Goal: Task Accomplishment & Management: Manage account settings

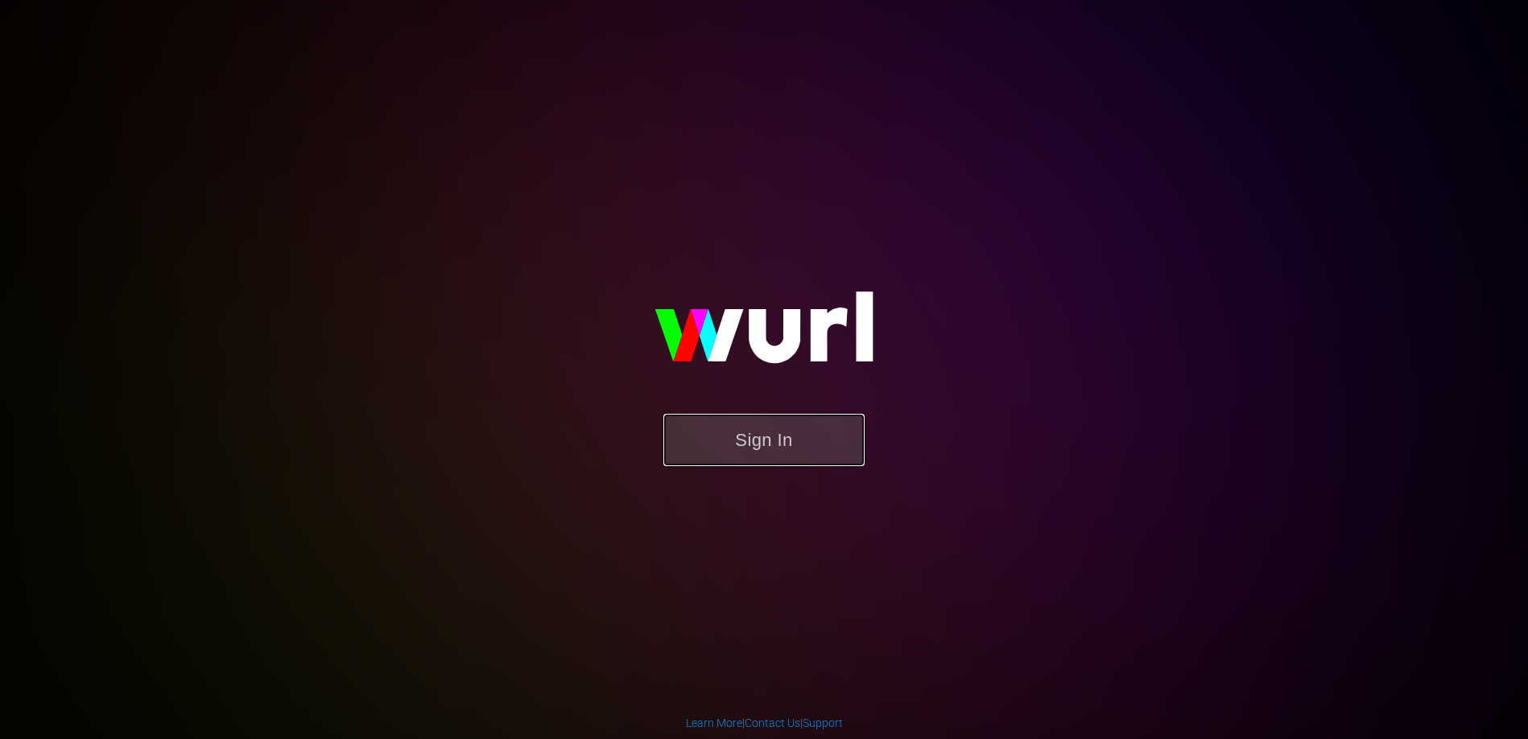
click at [764, 431] on button "Sign In" at bounding box center [763, 440] width 201 height 52
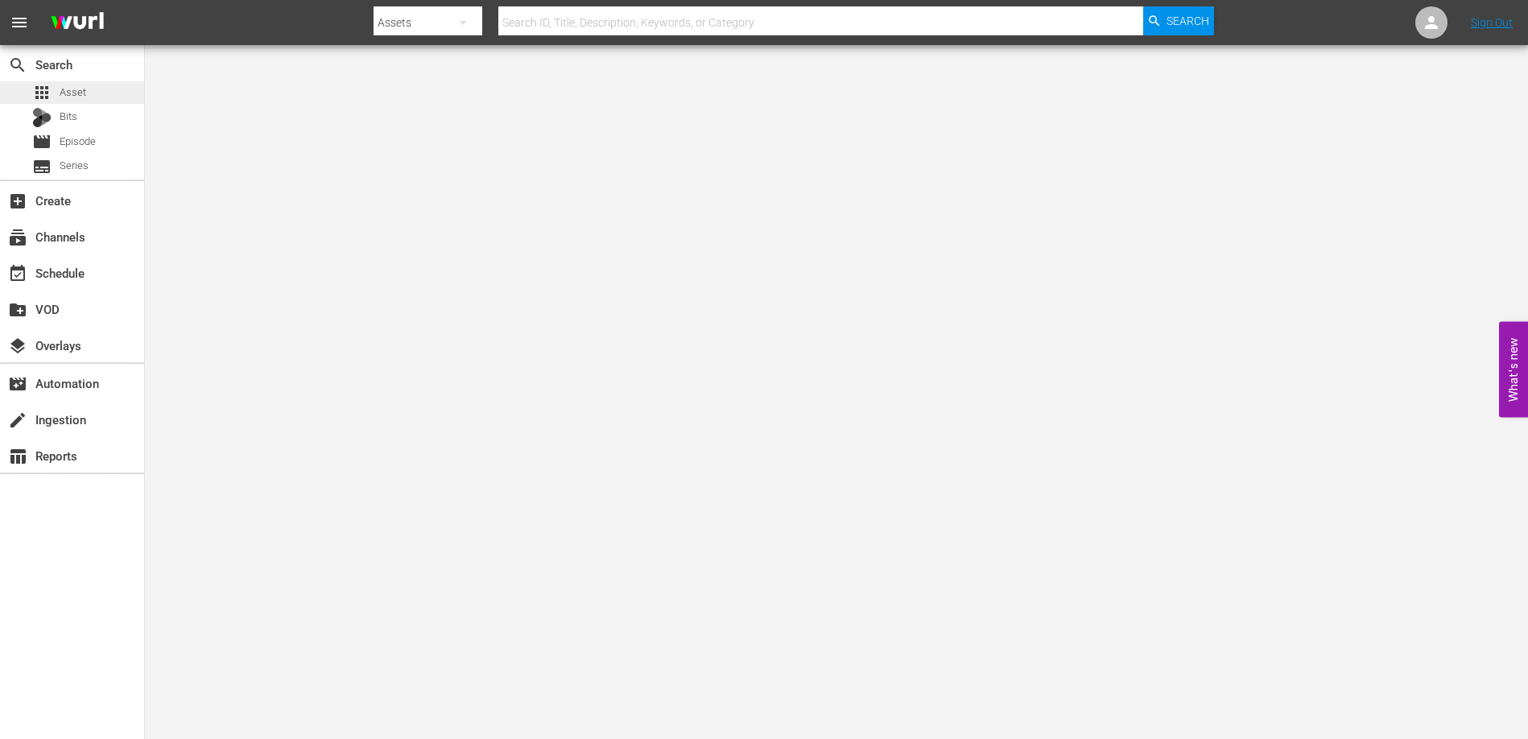
click at [62, 91] on span "Asset" at bounding box center [73, 93] width 27 height 16
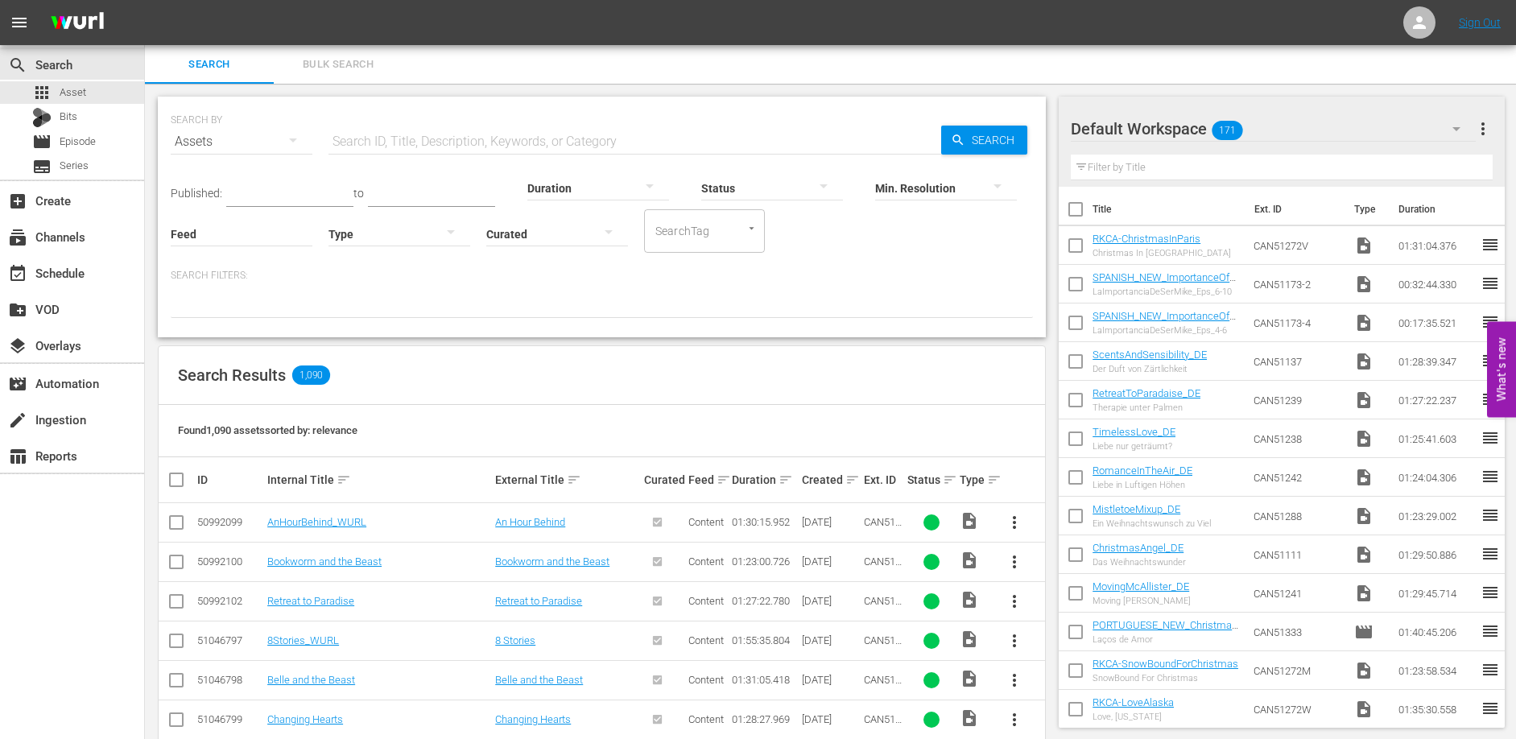
click at [858, 481] on th "Created sort" at bounding box center [829, 479] width 61 height 45
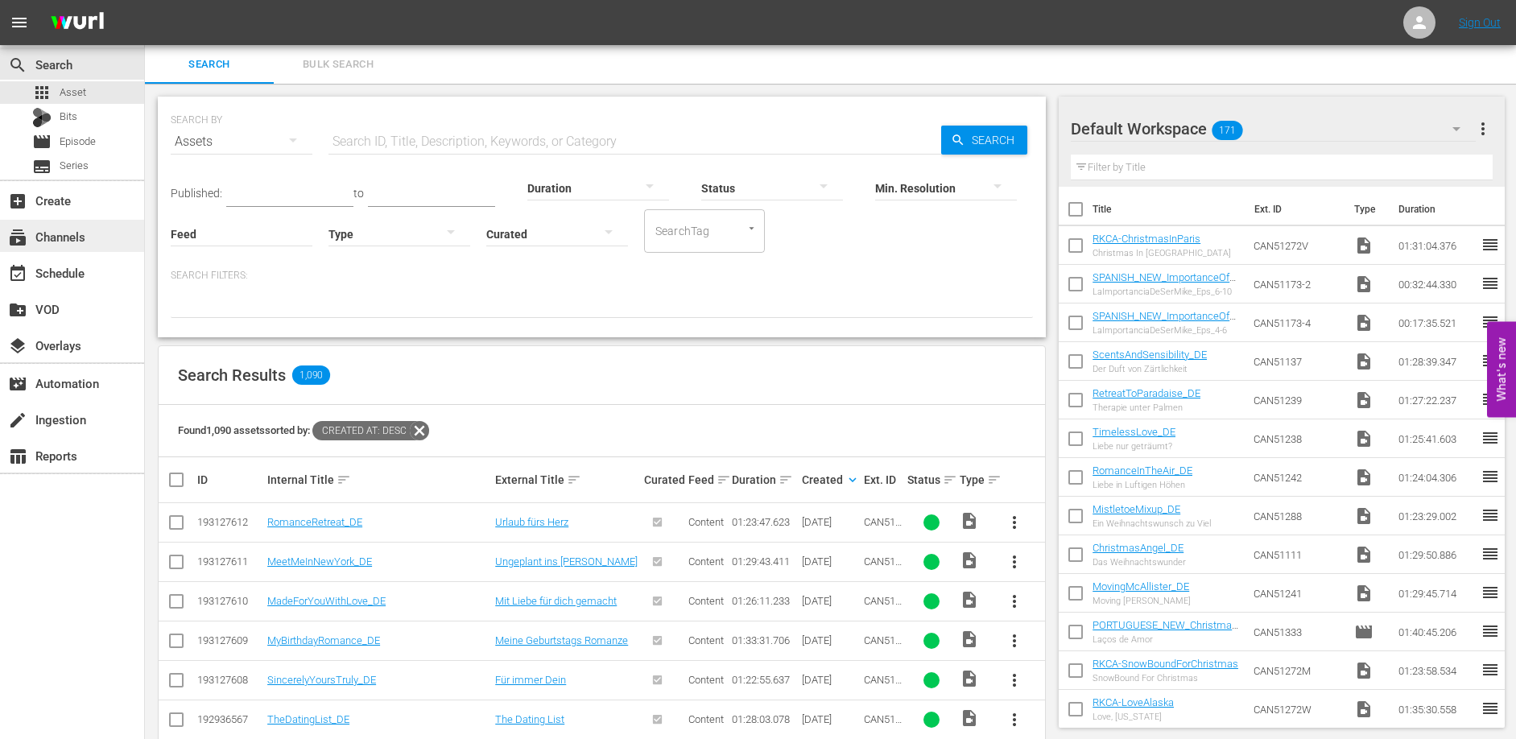
click at [82, 242] on div "subscriptions Channels" at bounding box center [45, 234] width 90 height 14
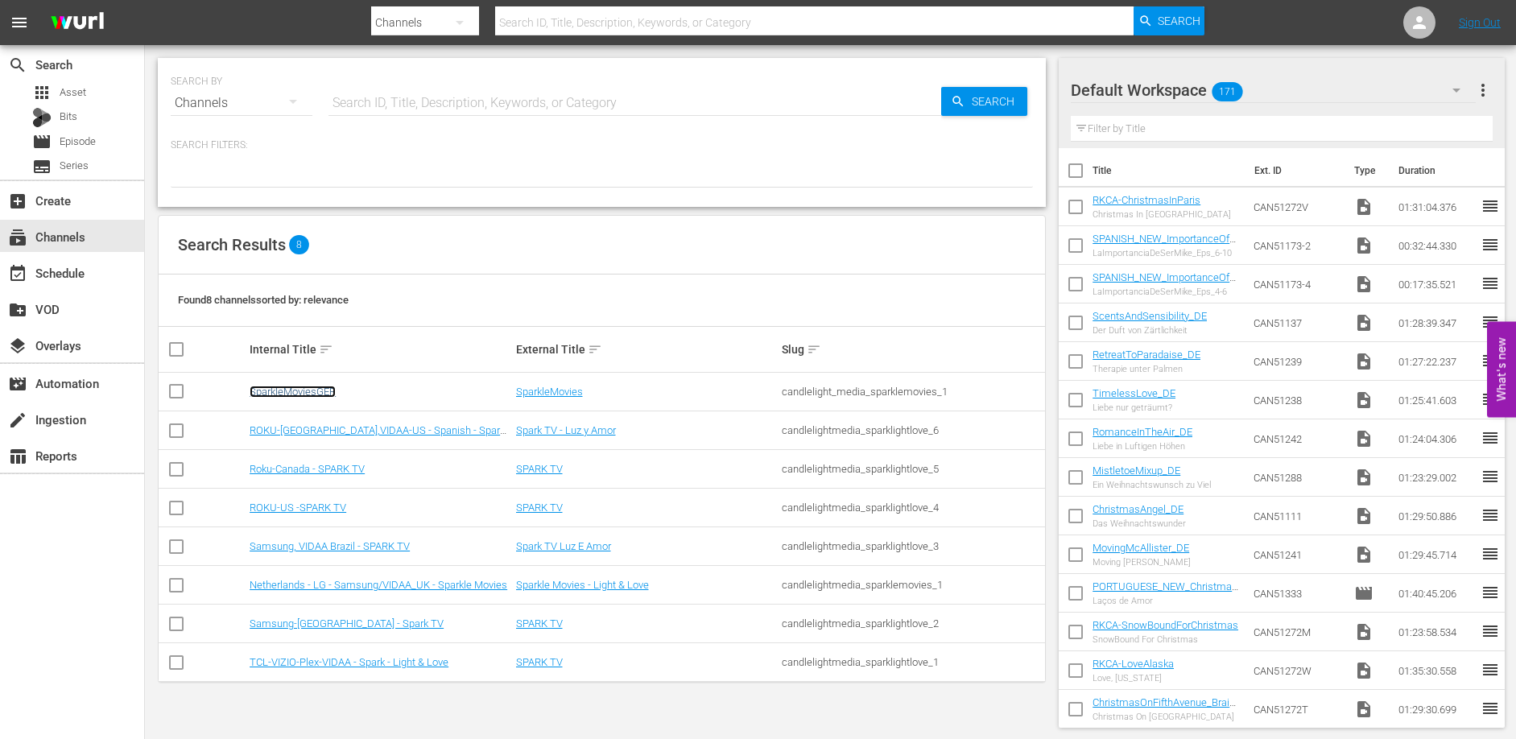
click at [292, 394] on link "SparkleMoviesGER" at bounding box center [293, 392] width 86 height 12
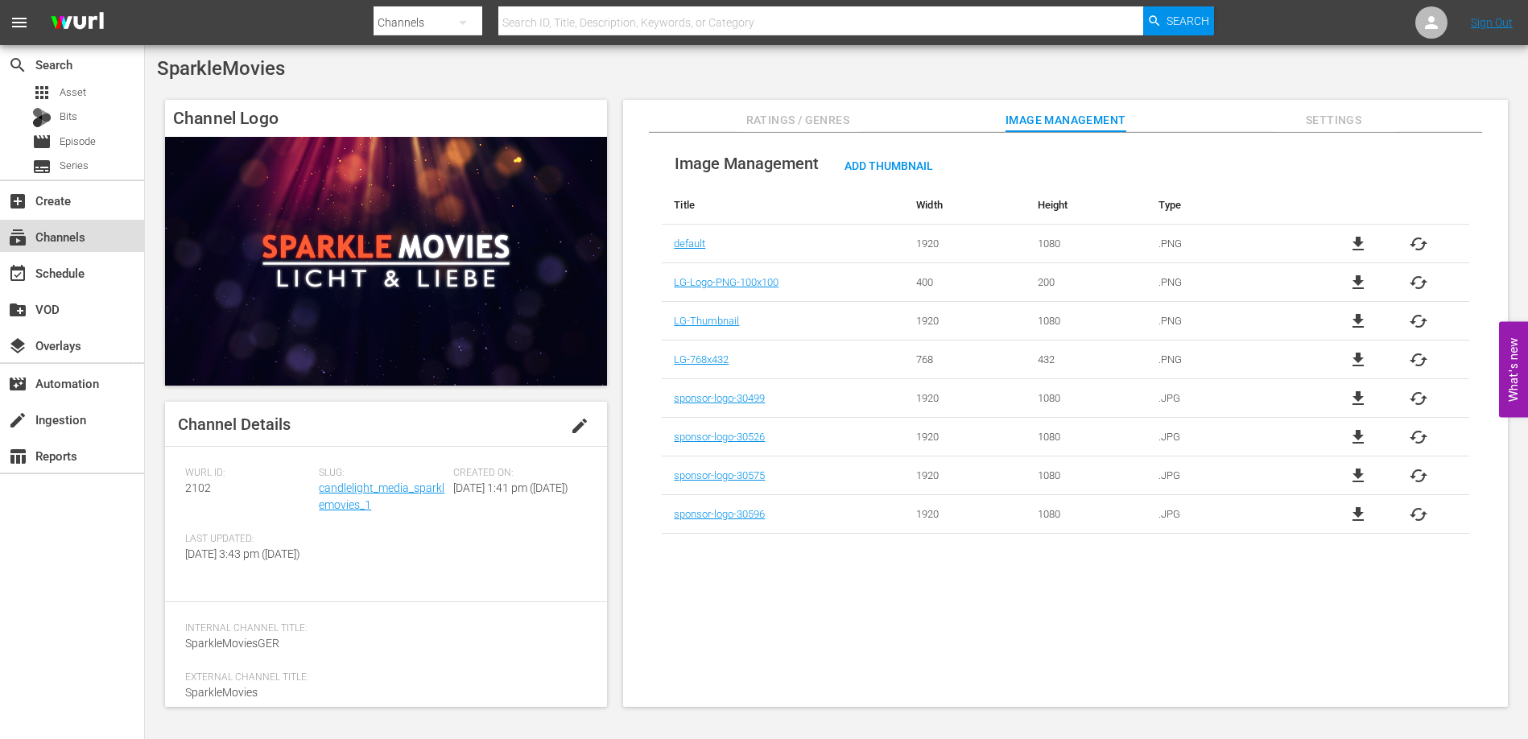
click at [65, 231] on div "subscriptions Channels" at bounding box center [45, 234] width 90 height 14
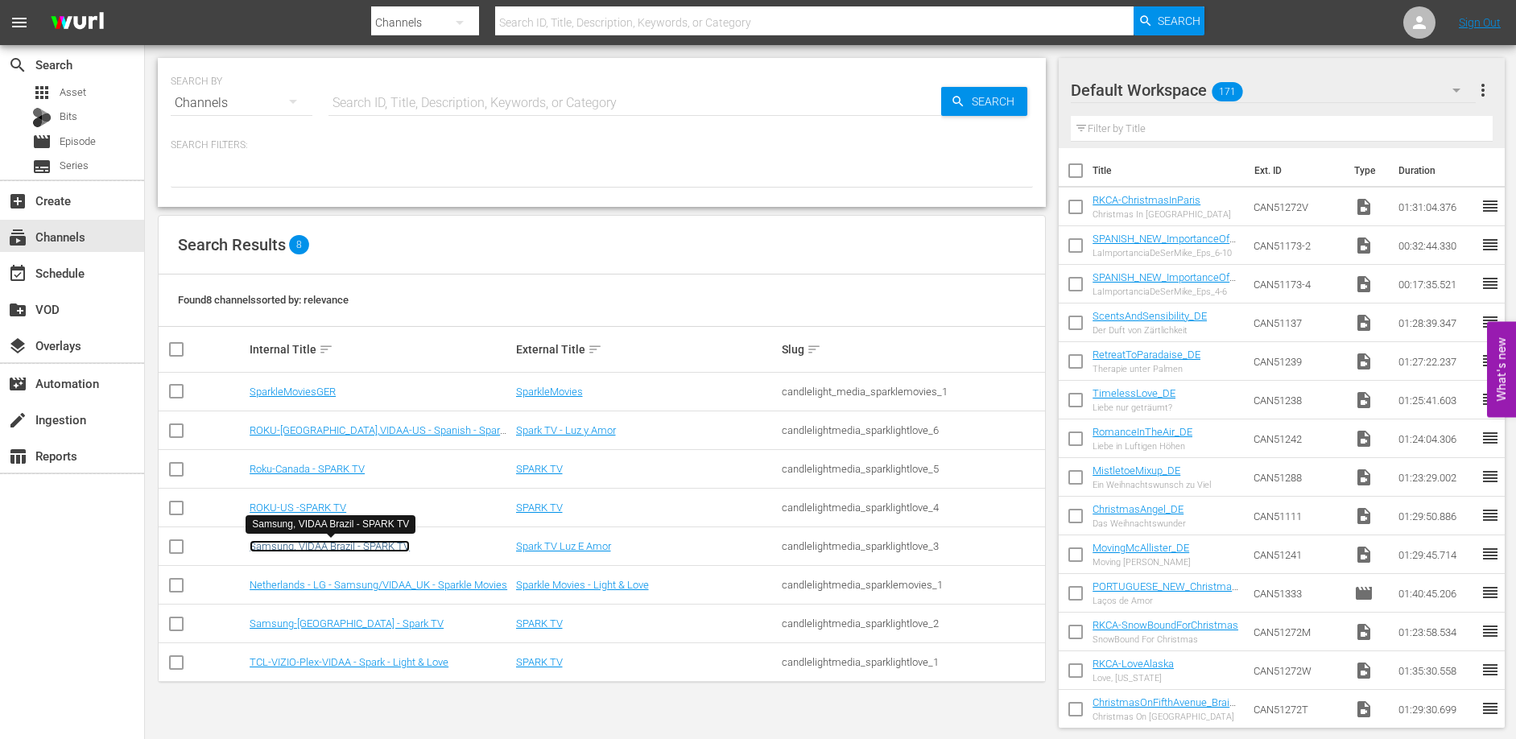
click at [386, 547] on link "Samsung, VIDAA Brazil - SPARK TV" at bounding box center [330, 546] width 160 height 12
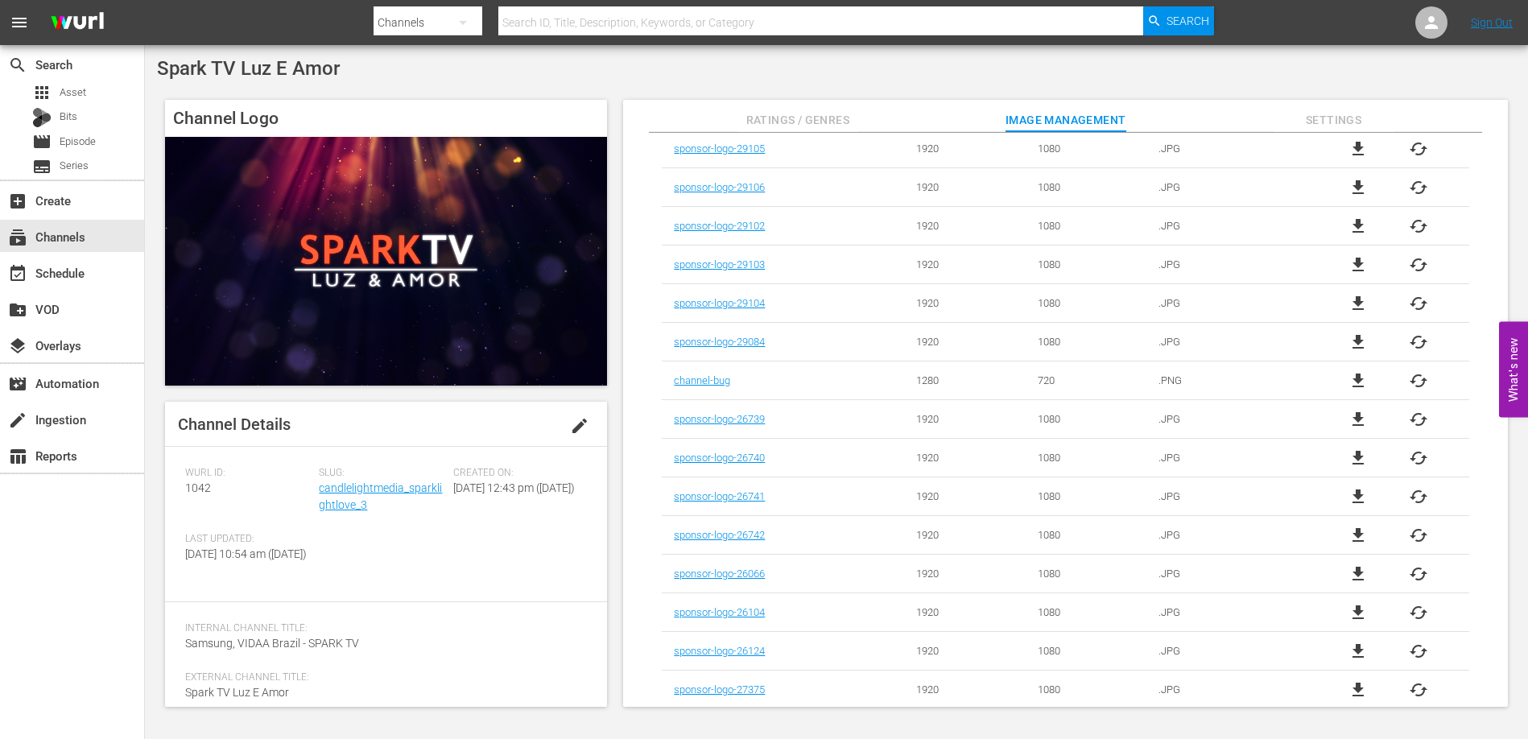
scroll to position [2344, 0]
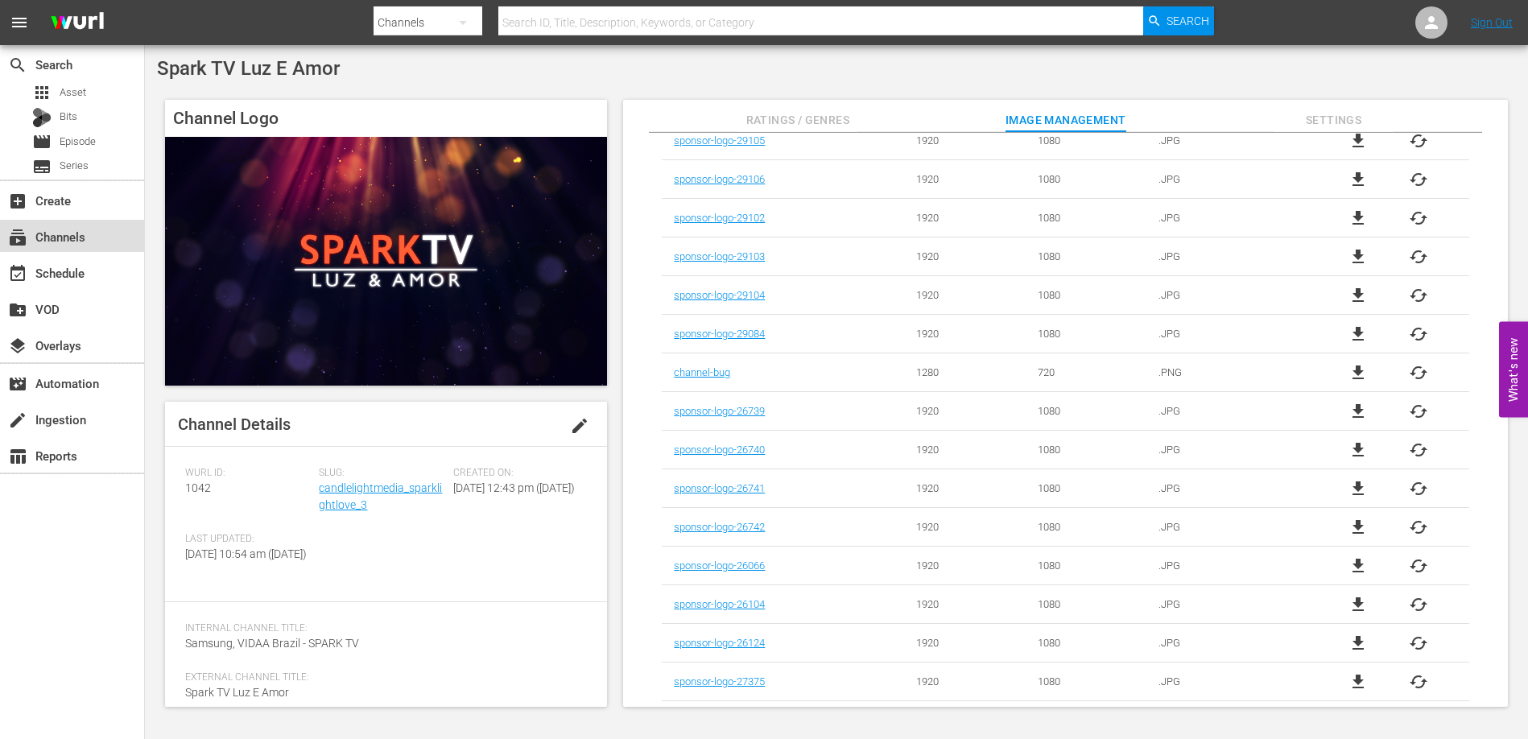
click at [52, 239] on div "subscriptions Channels" at bounding box center [45, 234] width 90 height 14
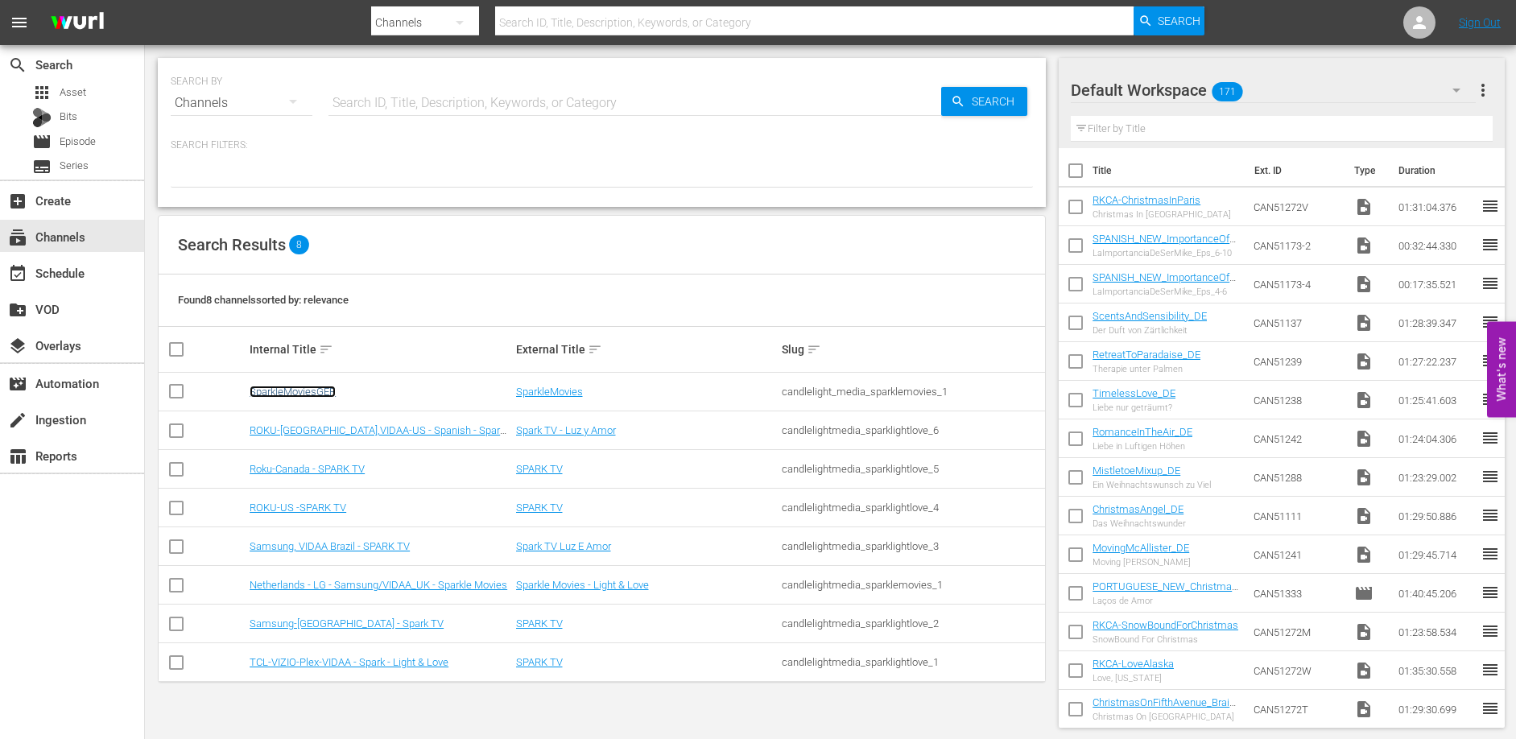
click at [291, 390] on link "SparkleMoviesGER" at bounding box center [293, 392] width 86 height 12
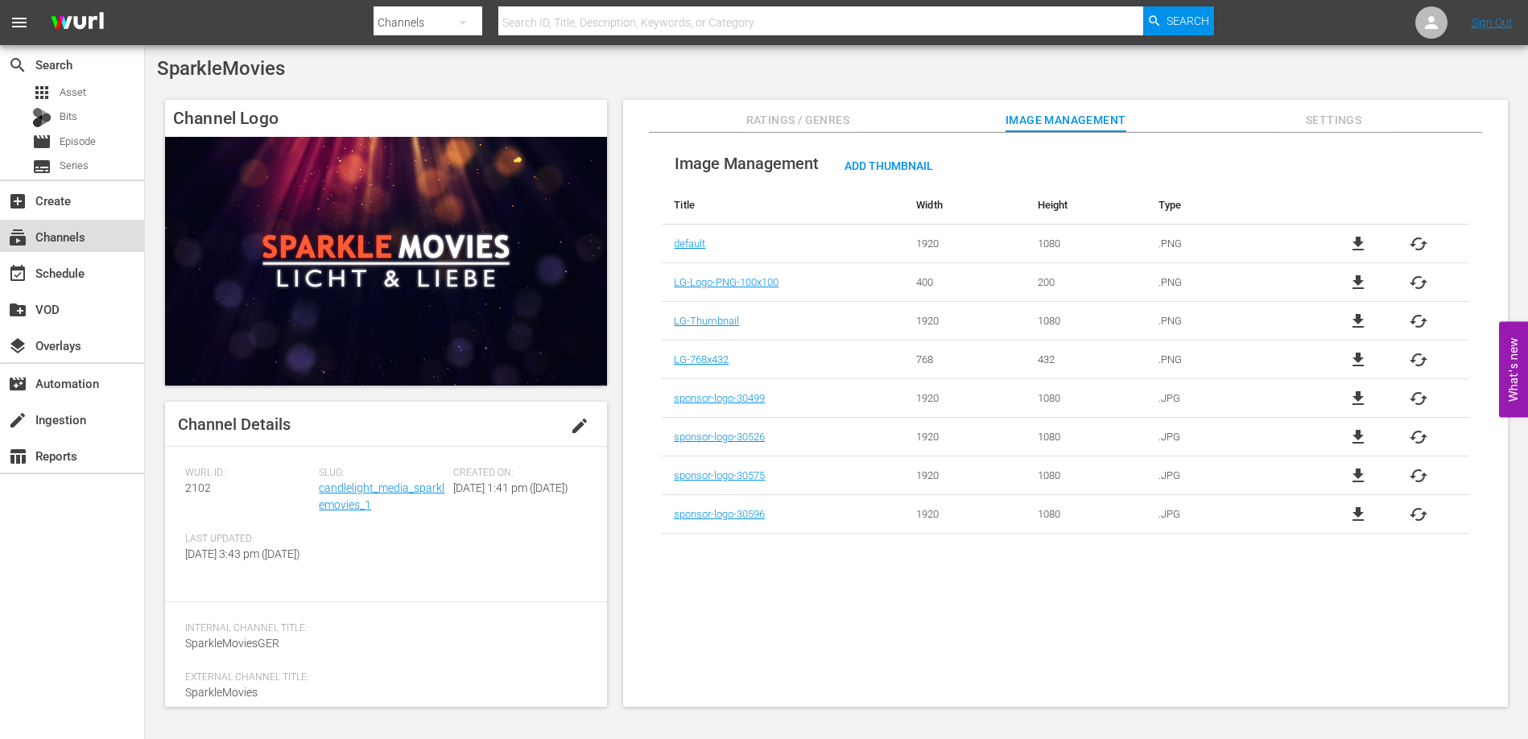
click at [58, 233] on div "subscriptions Channels" at bounding box center [45, 234] width 90 height 14
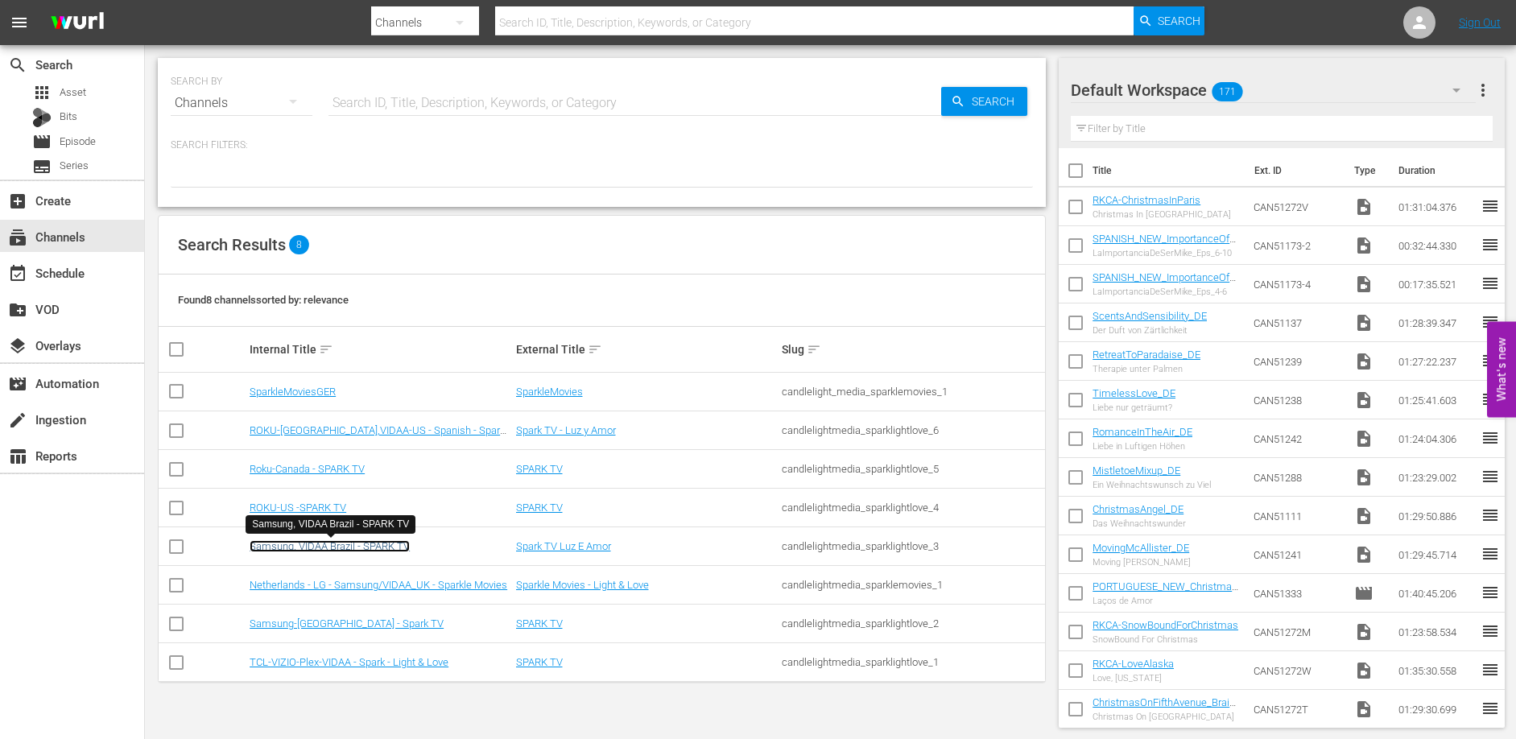
click at [324, 543] on link "Samsung, VIDAA Brazil - SPARK TV" at bounding box center [330, 546] width 160 height 12
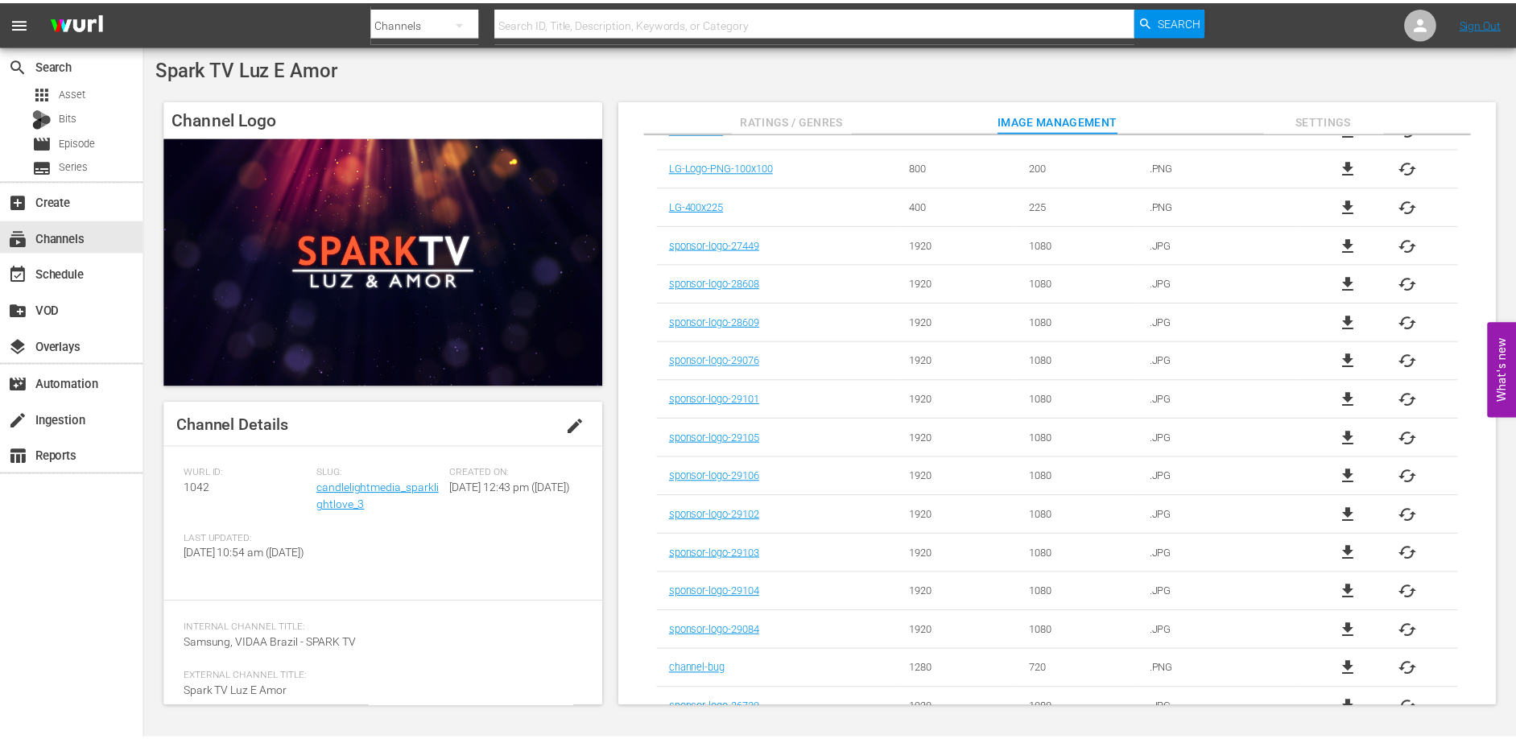
scroll to position [2079, 0]
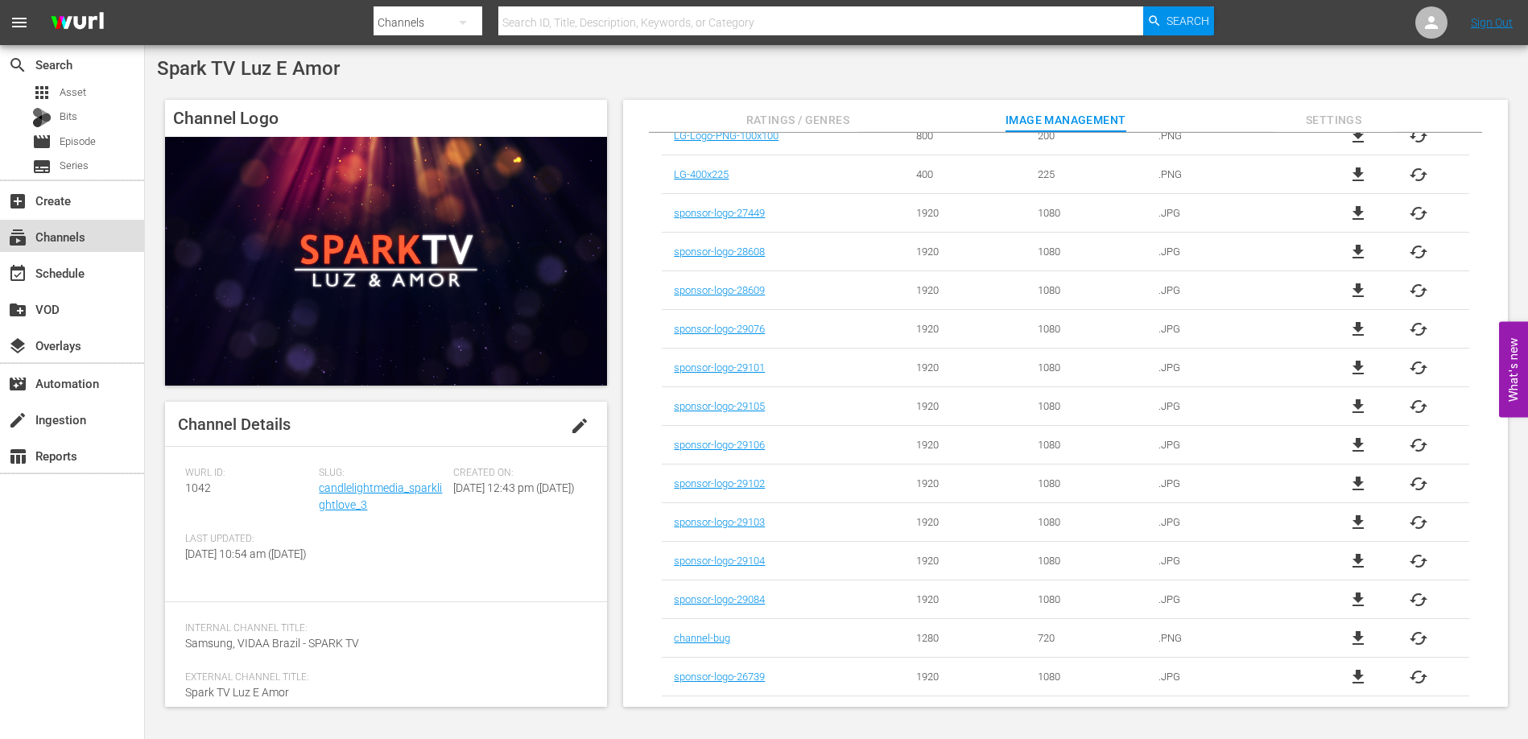
click at [46, 233] on div "subscriptions Channels" at bounding box center [45, 234] width 90 height 14
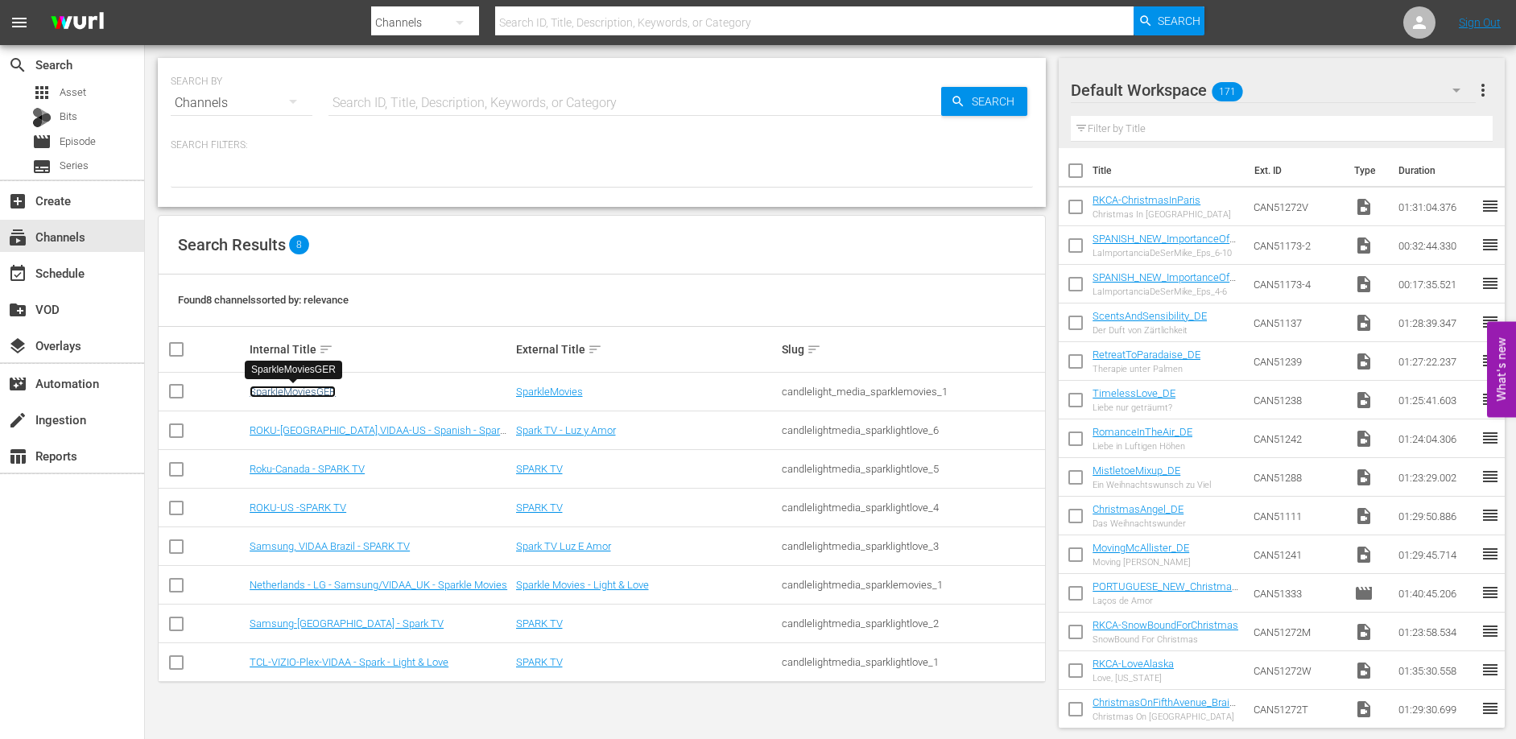
click at [305, 386] on link "SparkleMoviesGER" at bounding box center [293, 392] width 86 height 12
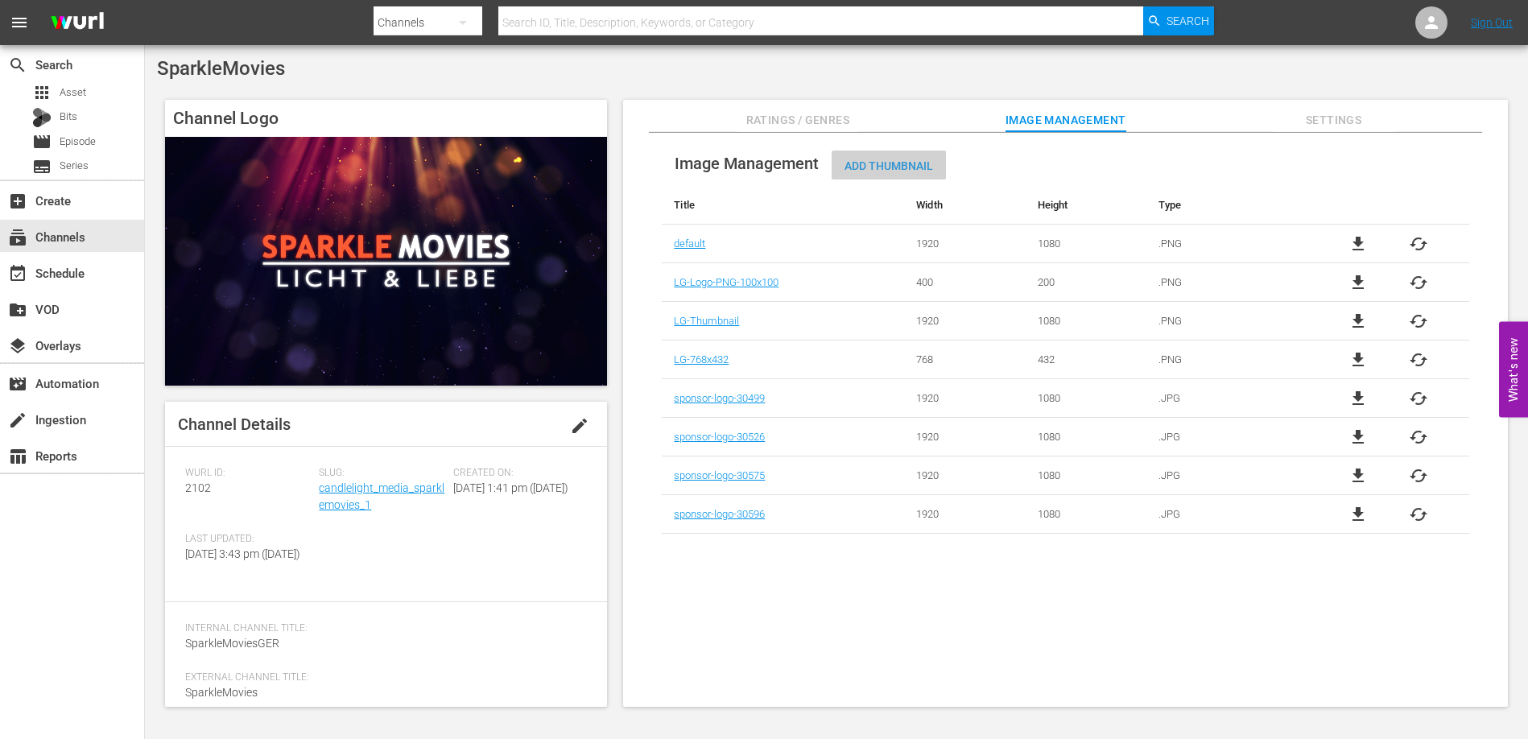
click at [894, 167] on span "Add Thumbnail" at bounding box center [889, 165] width 114 height 13
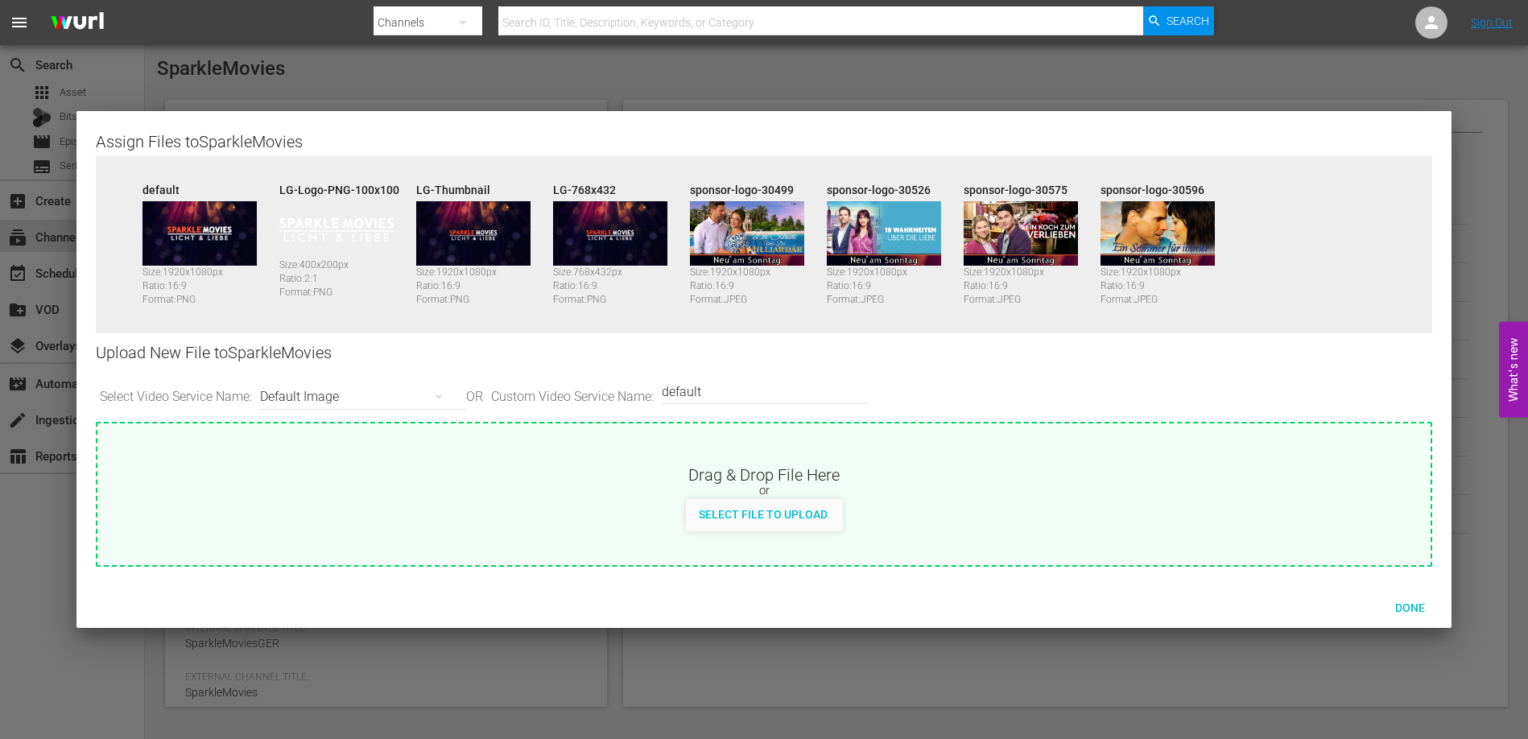
click at [366, 394] on div "Default Image" at bounding box center [359, 396] width 198 height 45
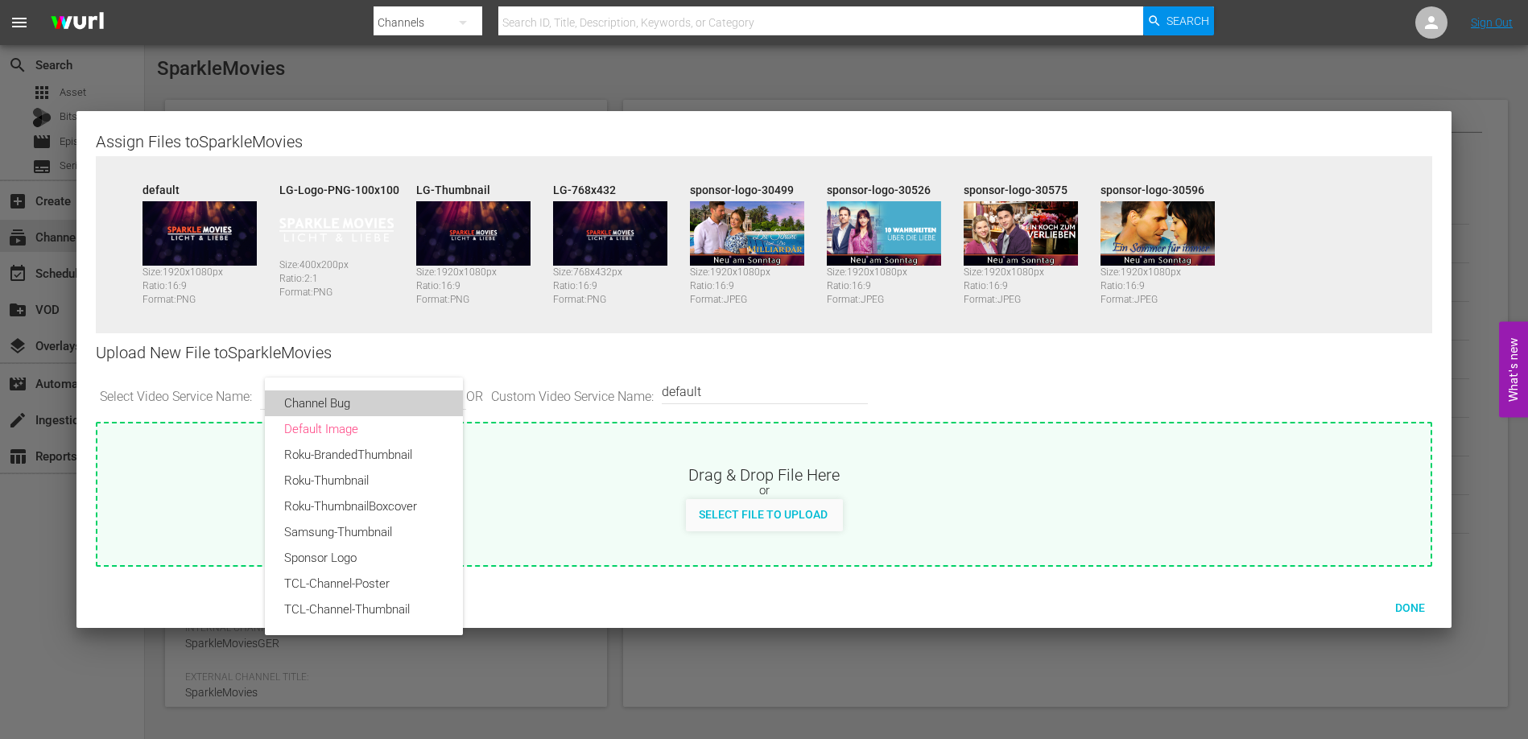
click at [356, 403] on div "Channel Bug" at bounding box center [363, 403] width 159 height 26
type input "channel-bug"
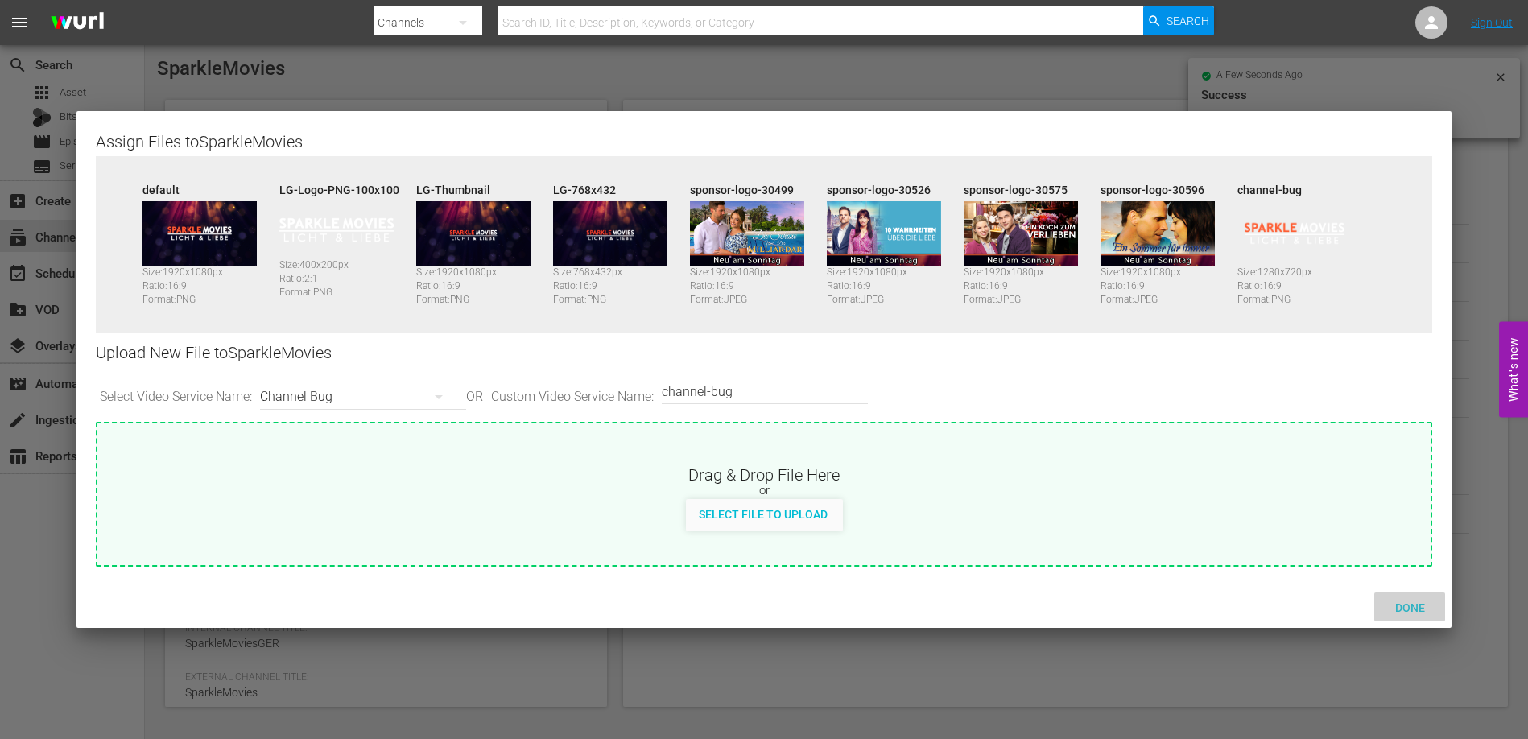
click at [1419, 609] on span "Done" at bounding box center [1410, 607] width 56 height 13
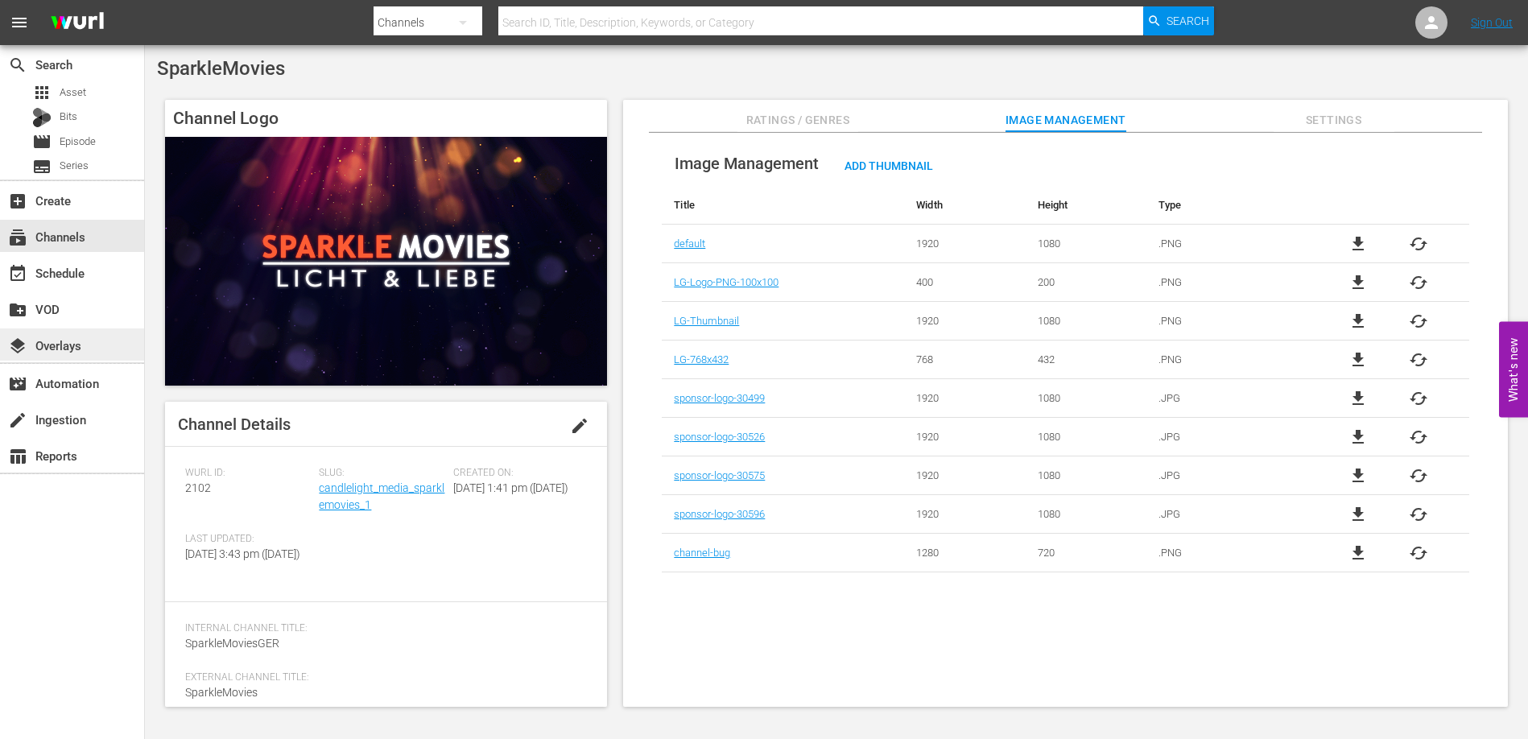
click at [60, 345] on div "layers Overlays" at bounding box center [45, 343] width 90 height 14
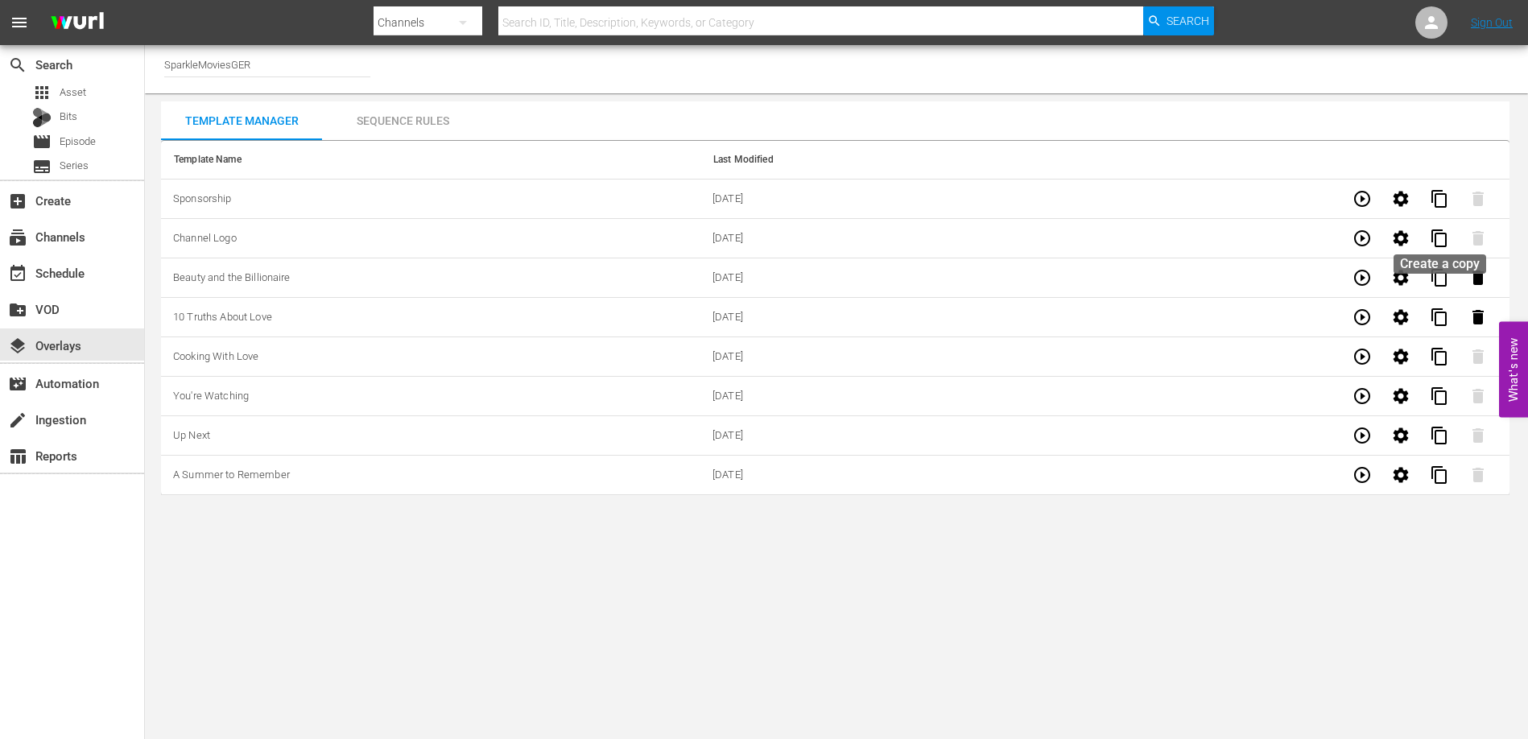
click at [1442, 237] on span "content_copy" at bounding box center [1439, 238] width 19 height 19
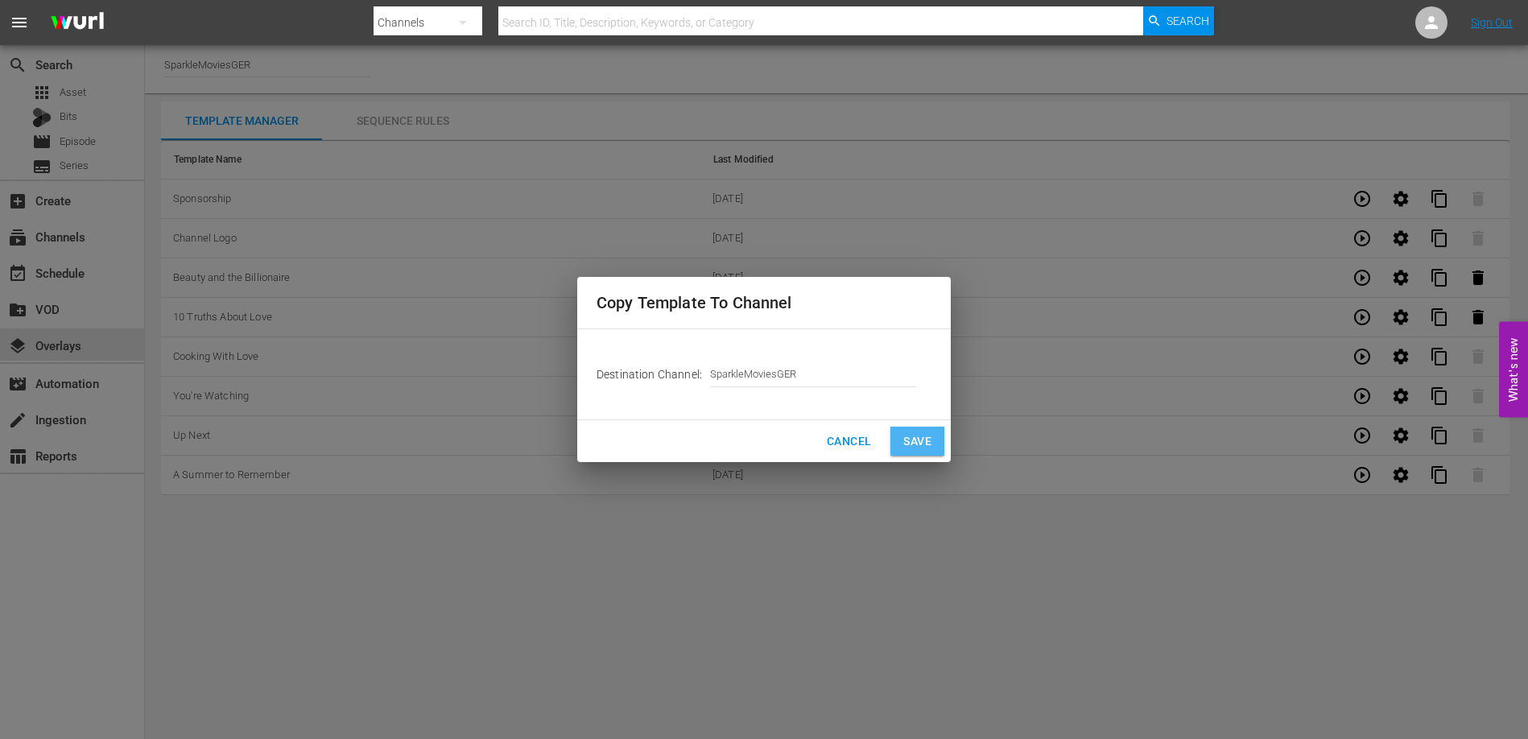
click at [916, 447] on span "Save" at bounding box center [917, 441] width 28 height 20
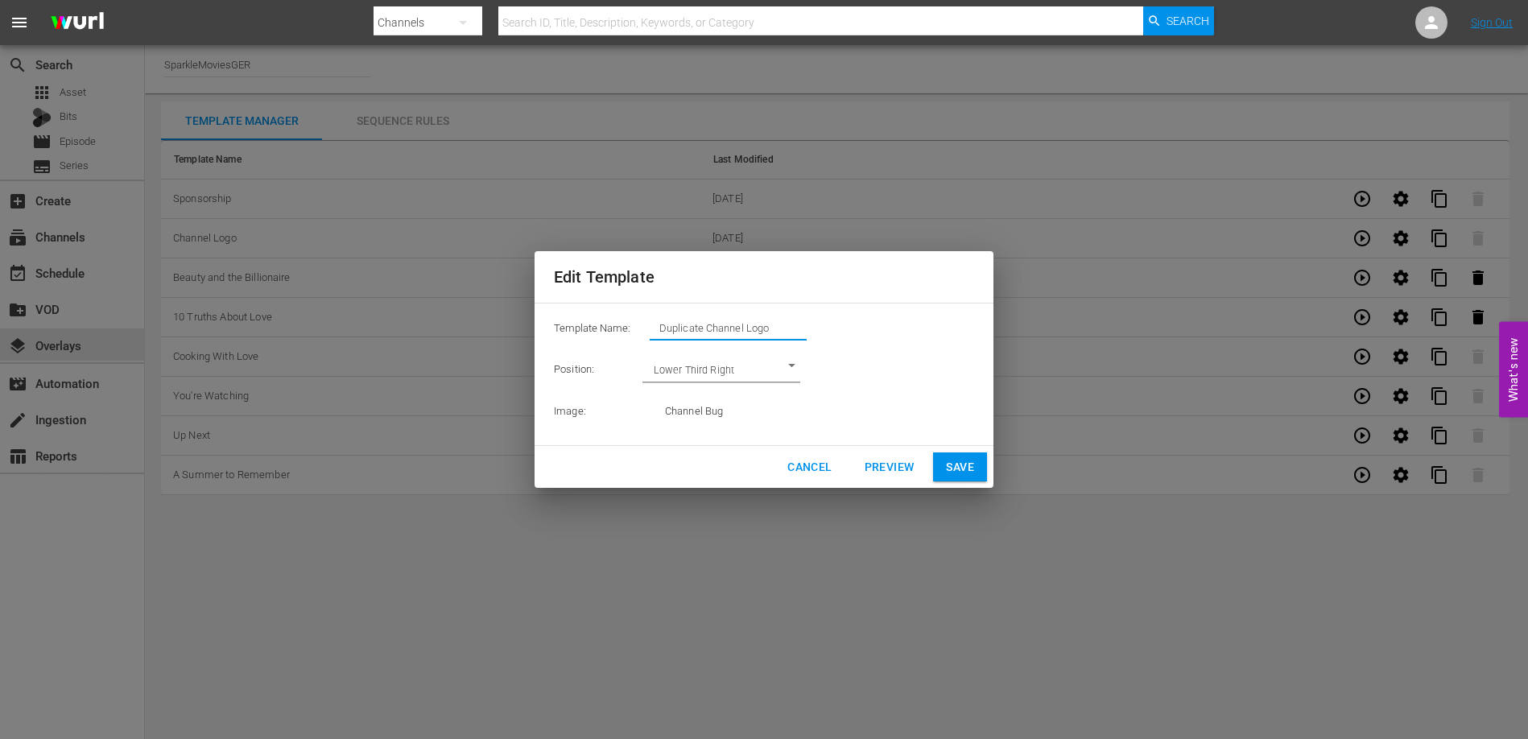
drag, startPoint x: 706, startPoint y: 325, endPoint x: 646, endPoint y: 326, distance: 59.6
click at [646, 326] on div "Template Name: Duplicate Channel Logo" at bounding box center [764, 332] width 420 height 32
click at [733, 413] on td "Channel Bug" at bounding box center [819, 411] width 309 height 41
click at [699, 413] on td "Channel Bug" at bounding box center [819, 411] width 309 height 41
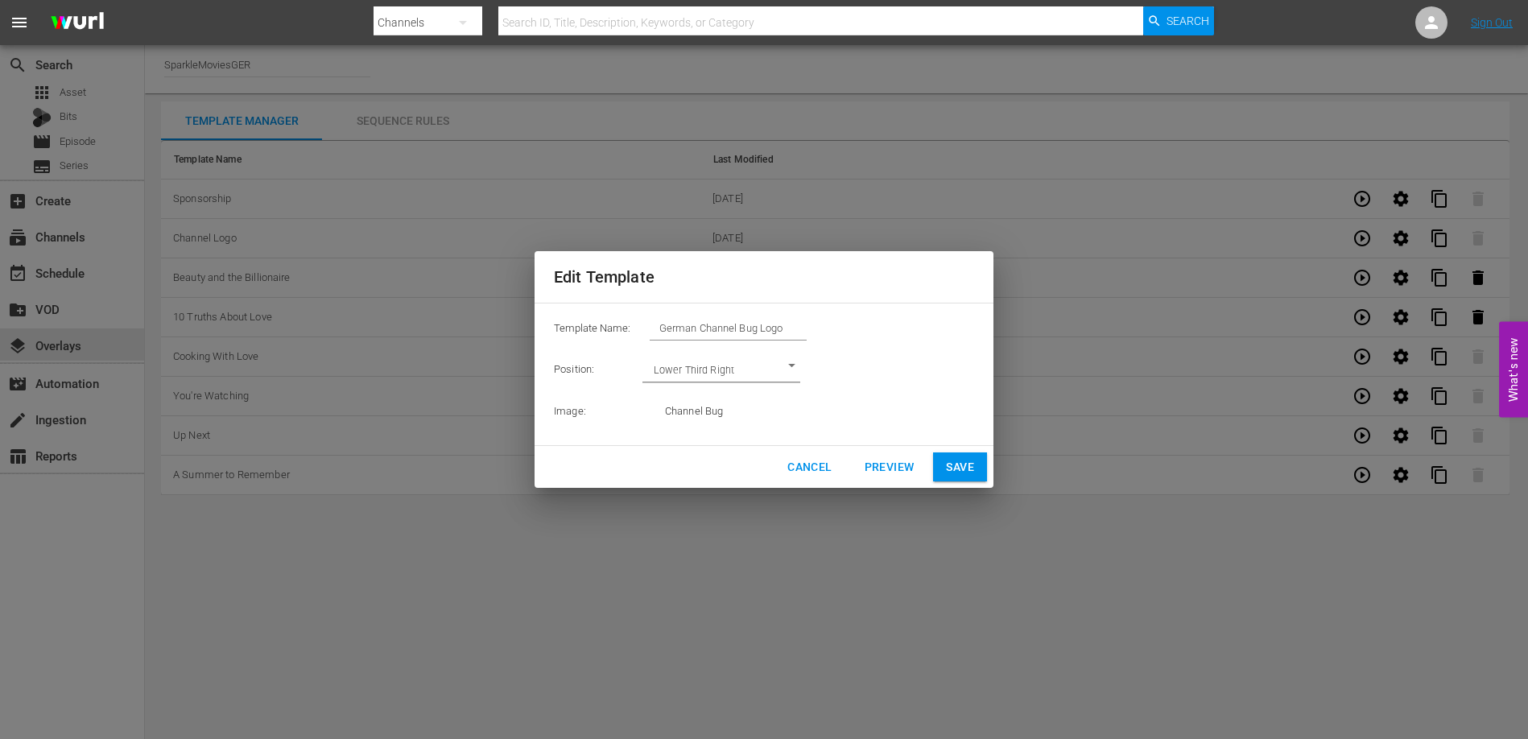
click at [878, 470] on span "Preview" at bounding box center [890, 467] width 50 height 20
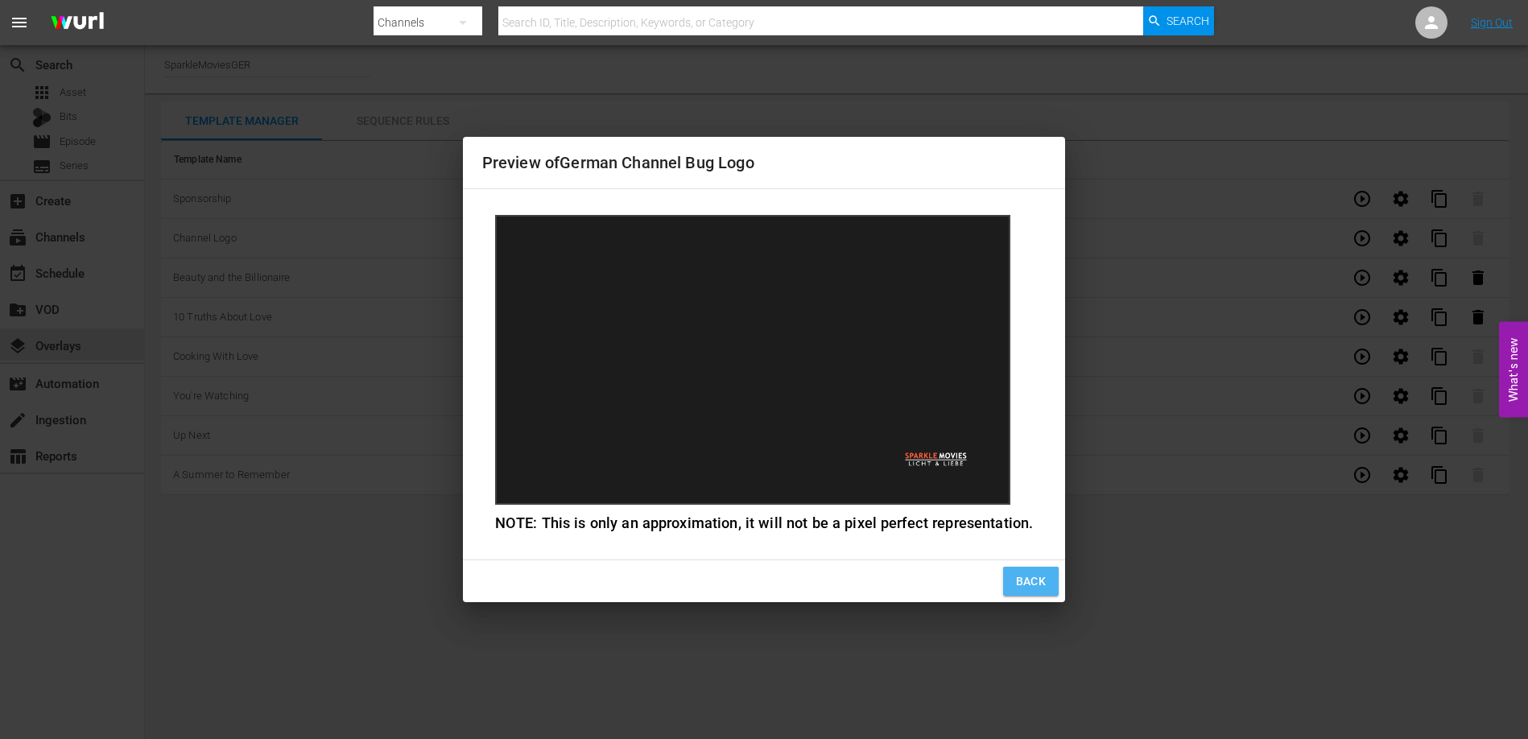
click at [1017, 577] on span "Back" at bounding box center [1031, 582] width 31 height 20
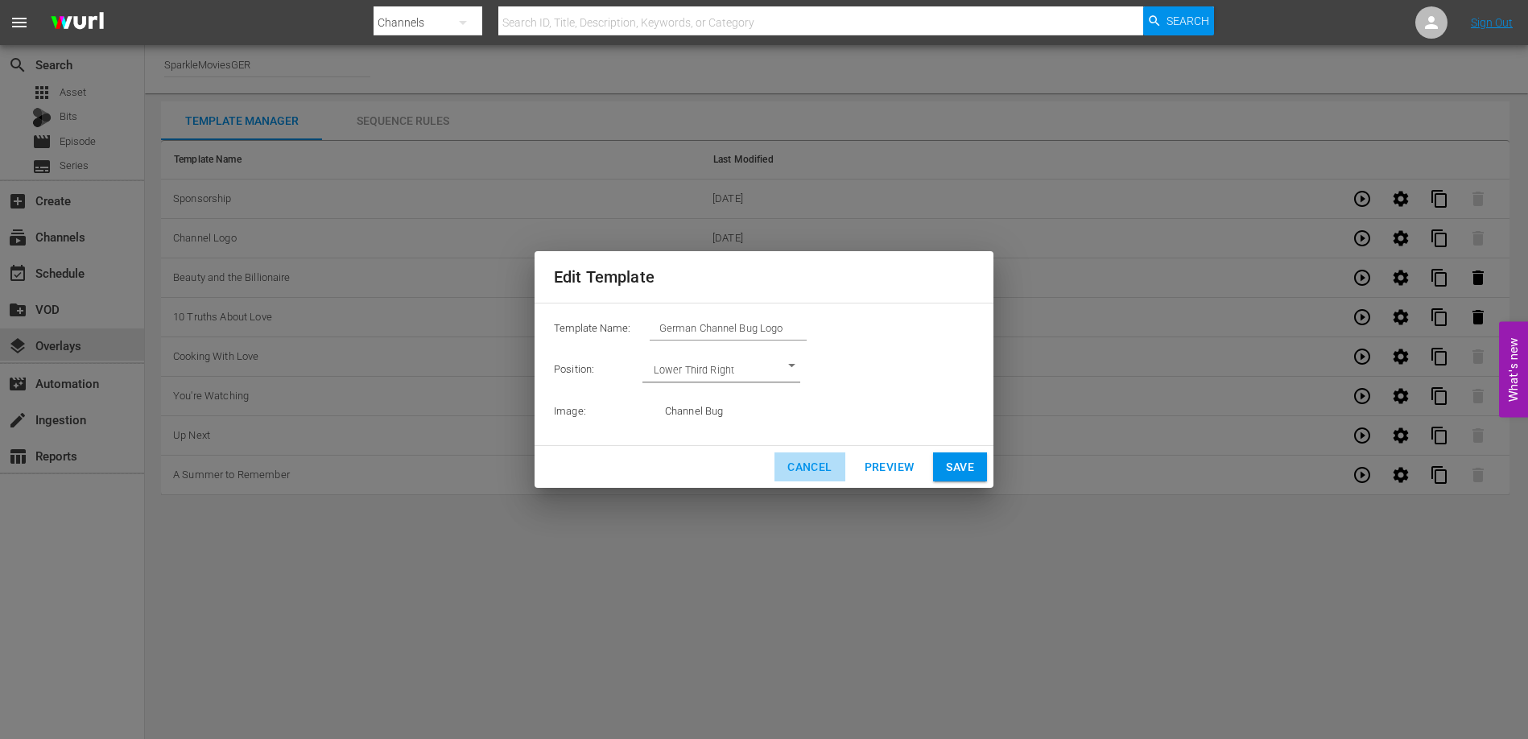
click at [815, 476] on span "Cancel" at bounding box center [809, 467] width 44 height 20
type input "Duplicate Channel Logo"
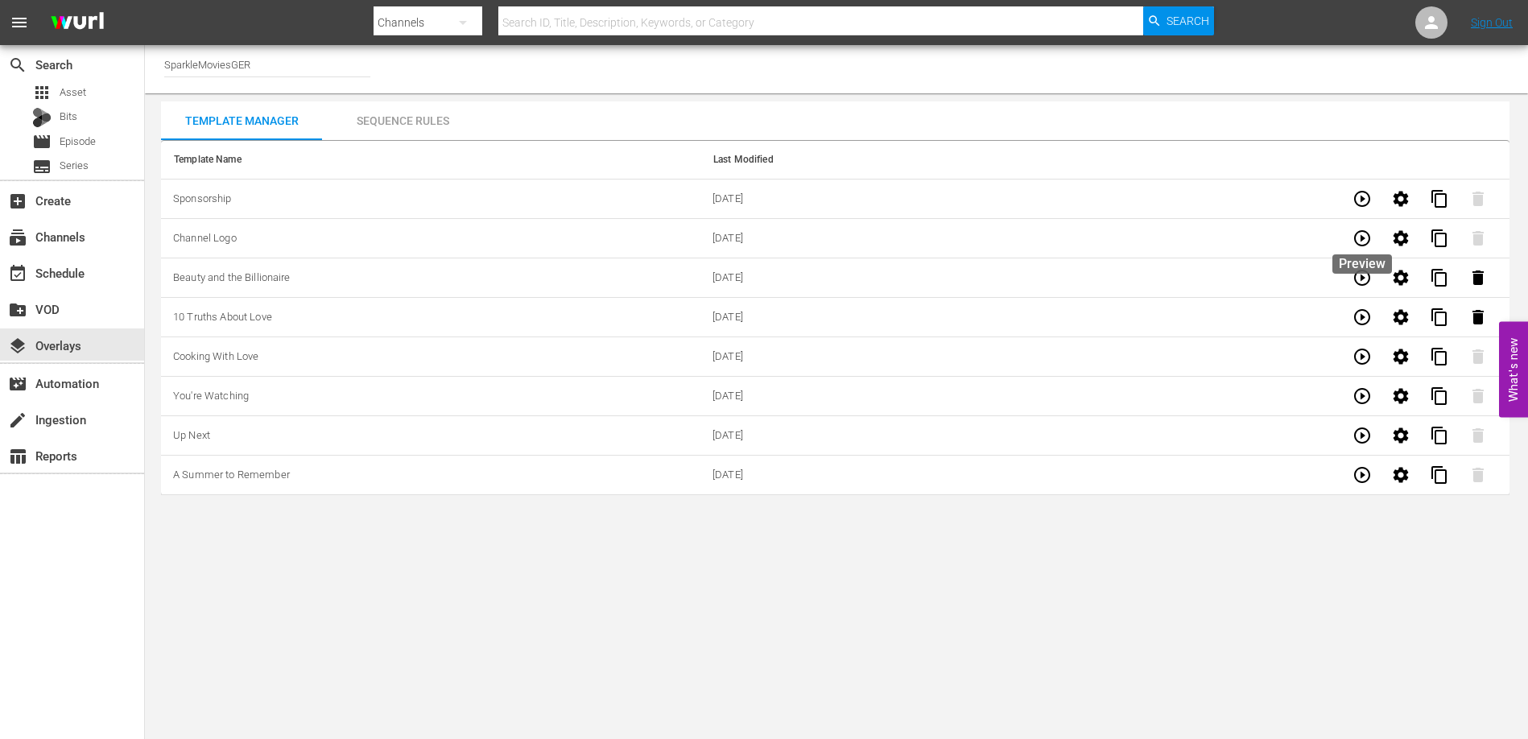
click at [1367, 237] on icon "button" at bounding box center [1361, 238] width 19 height 19
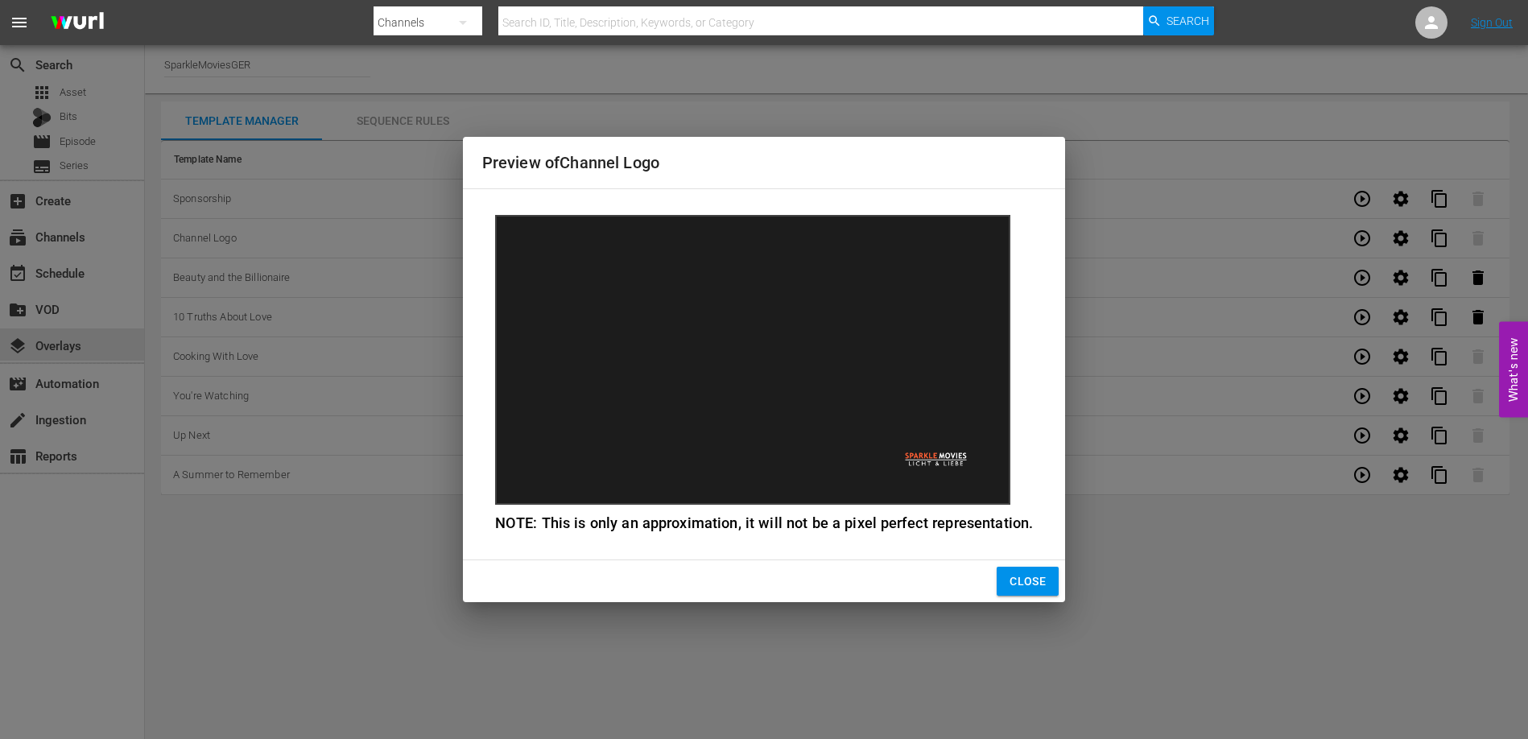
click at [1030, 605] on div "Preview of Channel Logo NOTE: This is only an approximation, it will not be a p…" at bounding box center [764, 369] width 1528 height 739
click at [1026, 585] on span "Close" at bounding box center [1027, 582] width 36 height 20
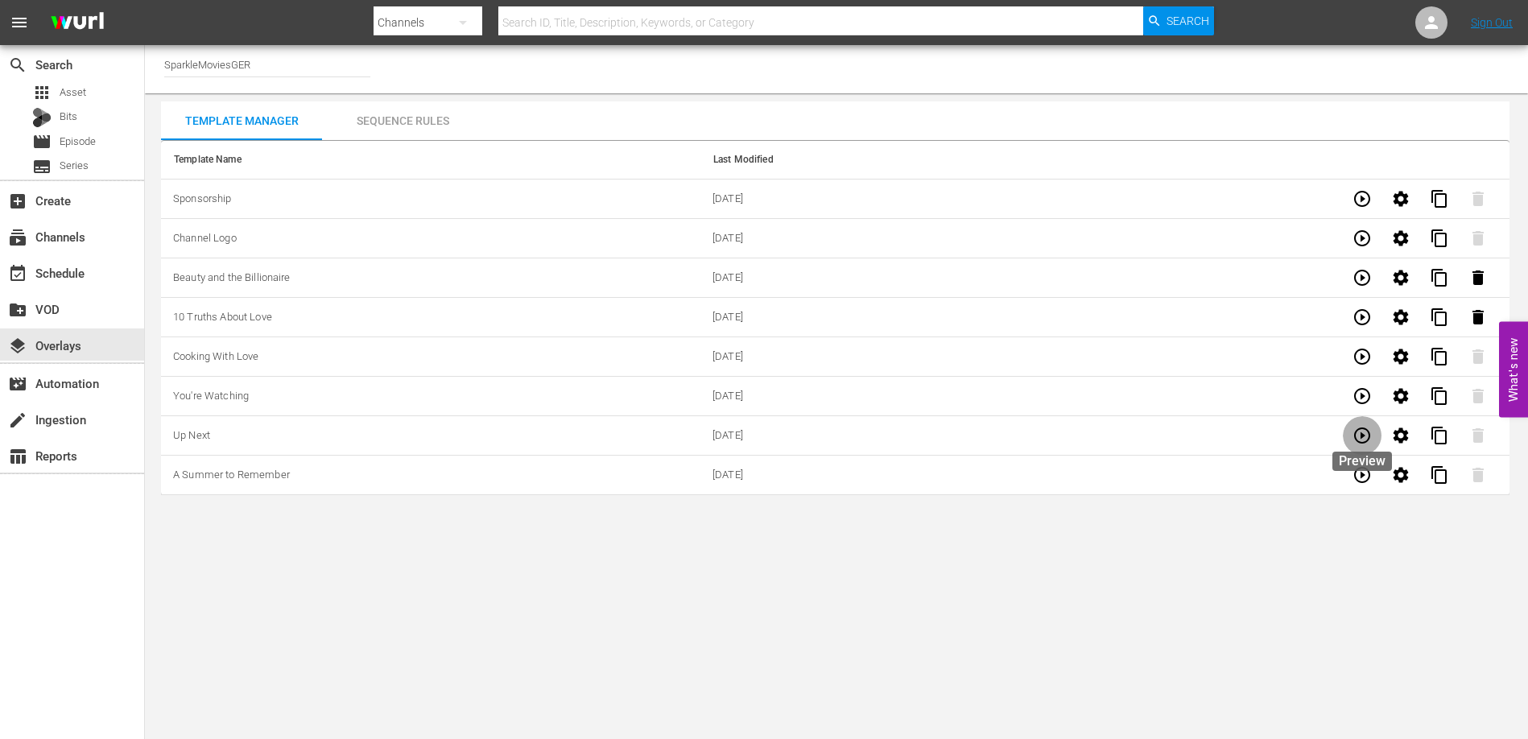
click at [1357, 430] on icon "button" at bounding box center [1362, 435] width 16 height 16
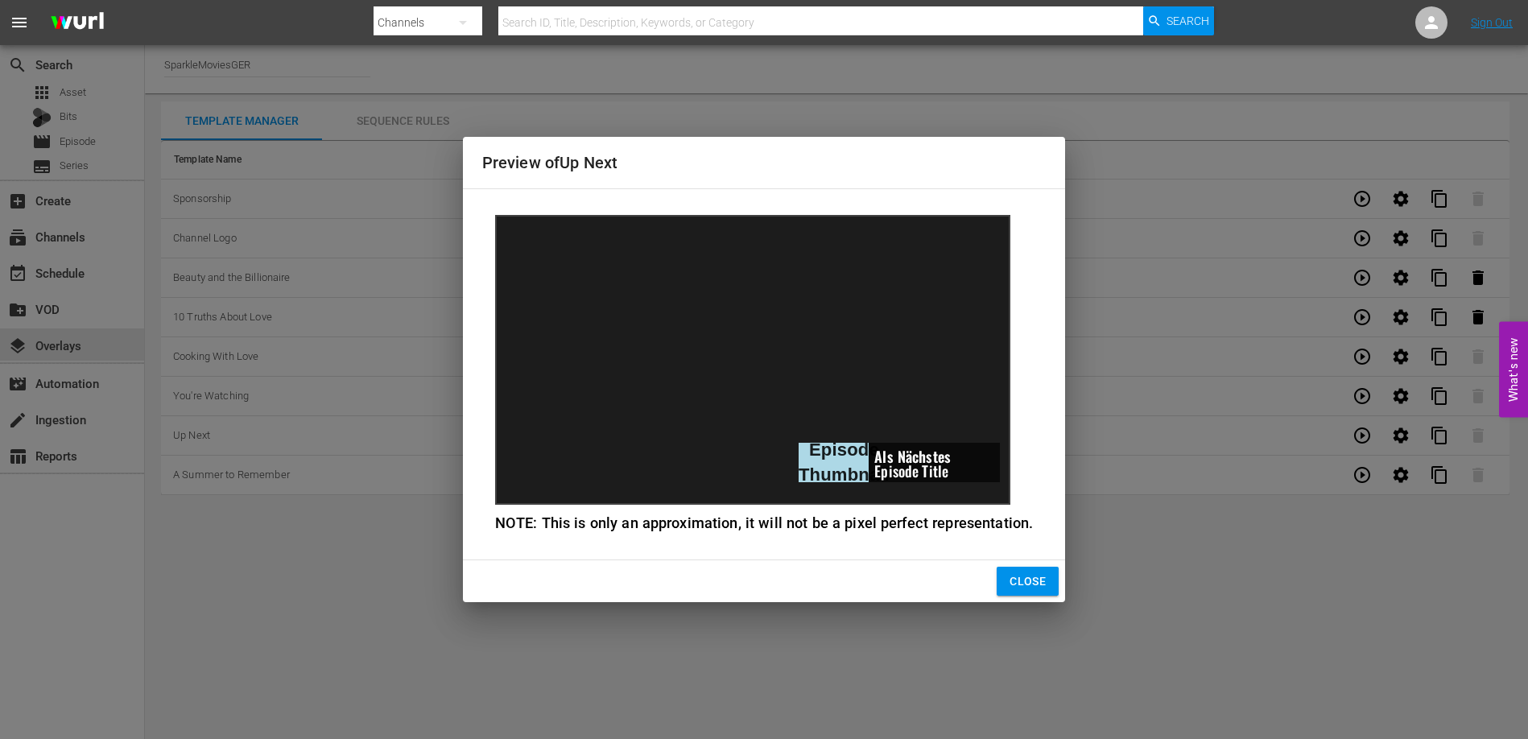
click at [1019, 584] on span "Close" at bounding box center [1027, 582] width 36 height 20
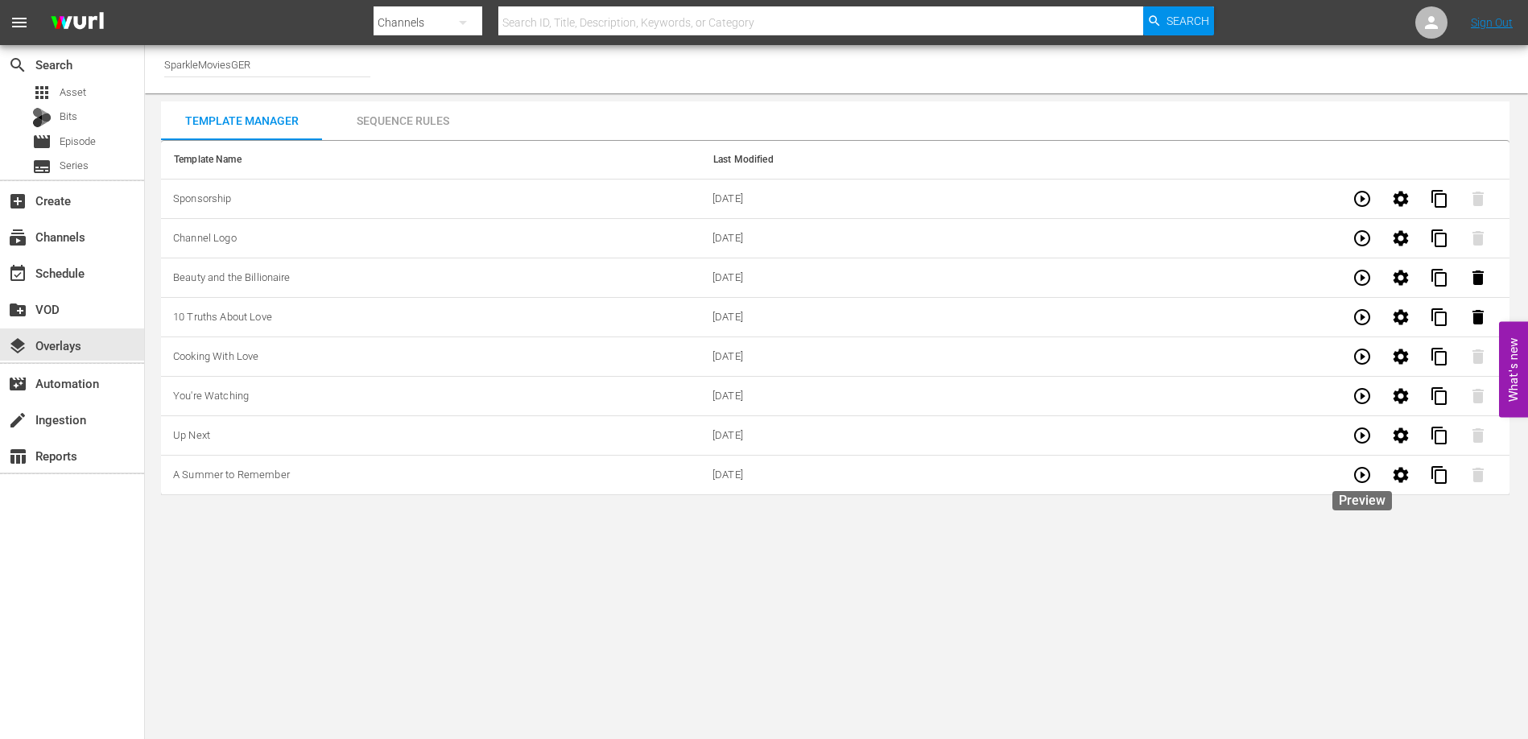
click at [1364, 475] on icon "button" at bounding box center [1362, 475] width 16 height 16
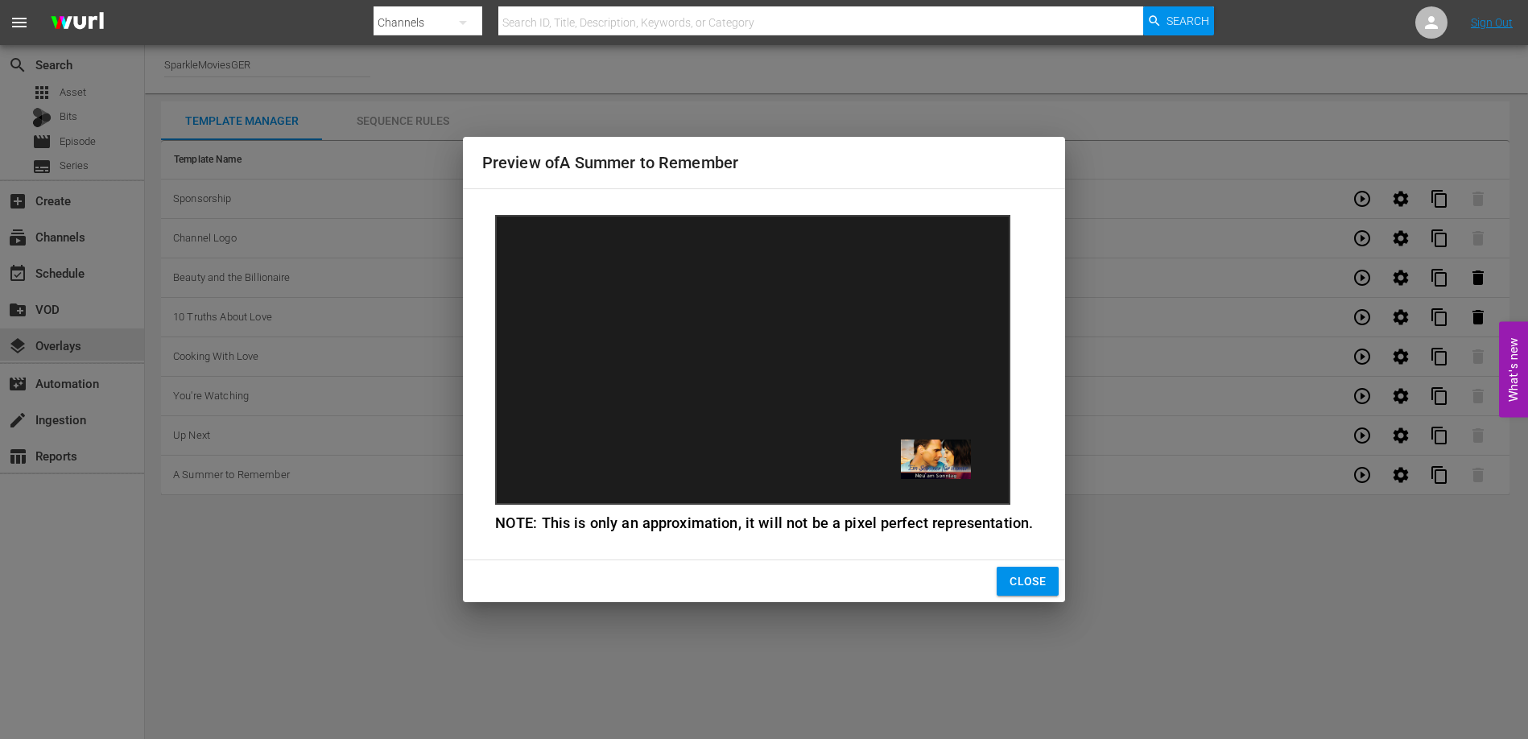
click at [1009, 578] on span "Close" at bounding box center [1027, 582] width 36 height 20
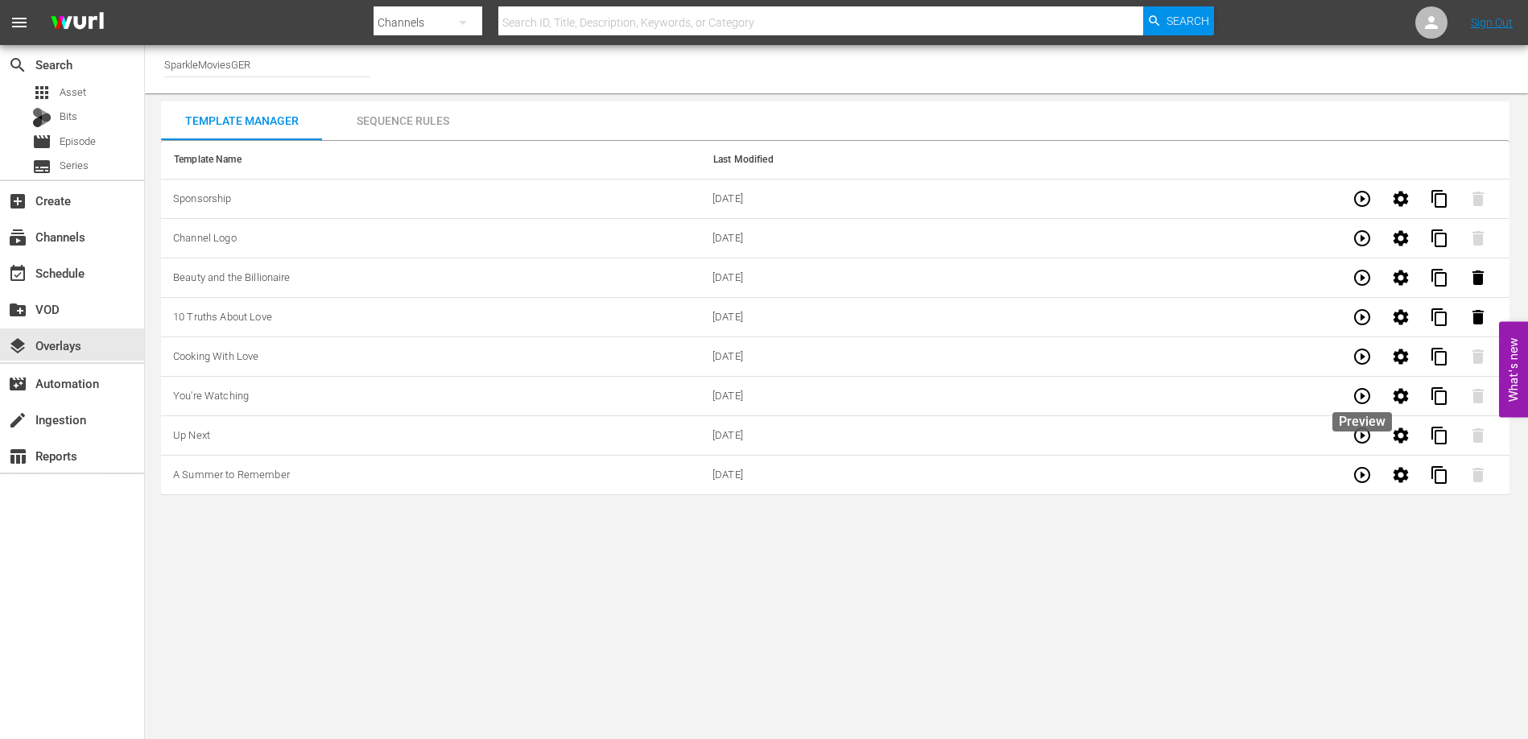
click at [1368, 394] on icon "button" at bounding box center [1361, 395] width 19 height 19
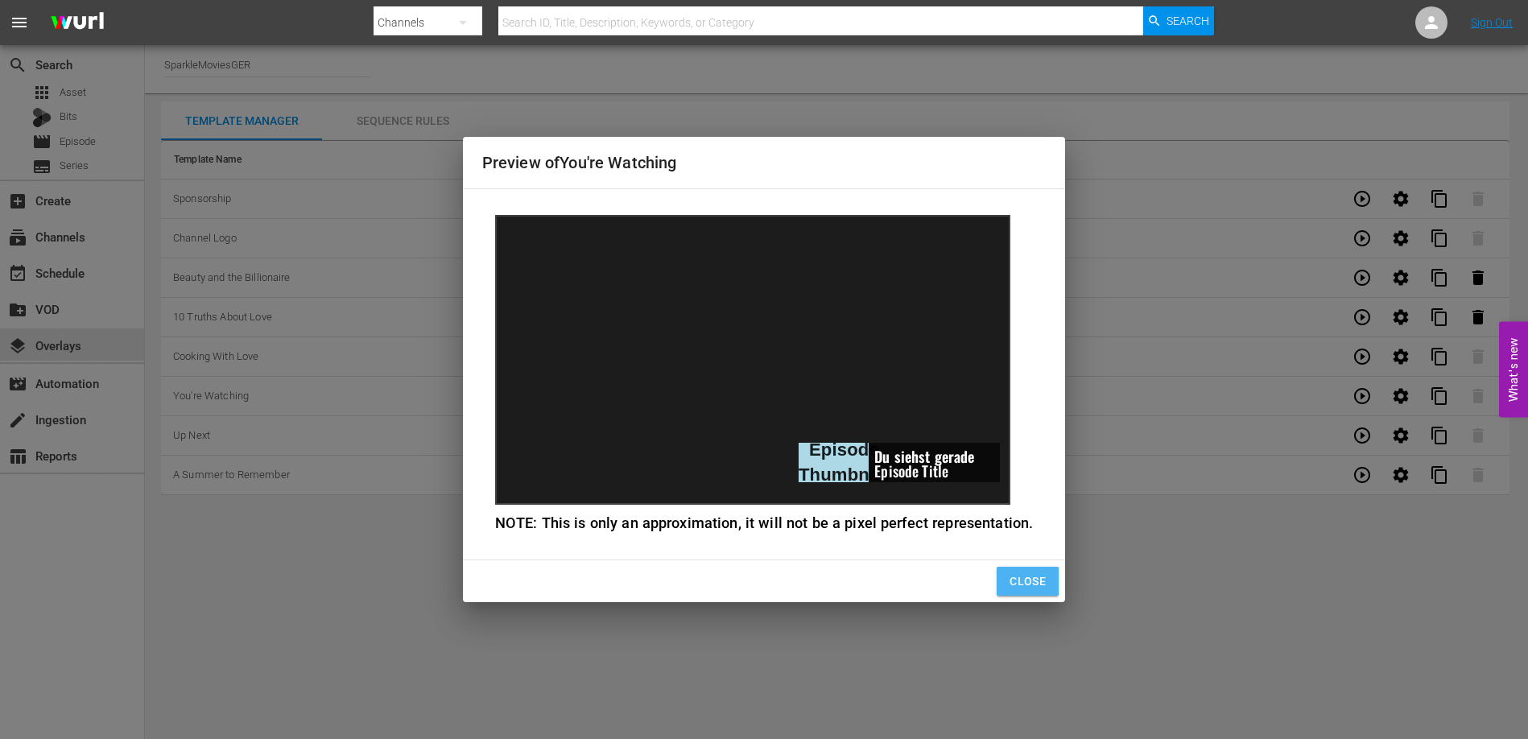
click at [1009, 583] on span "Close" at bounding box center [1027, 582] width 36 height 20
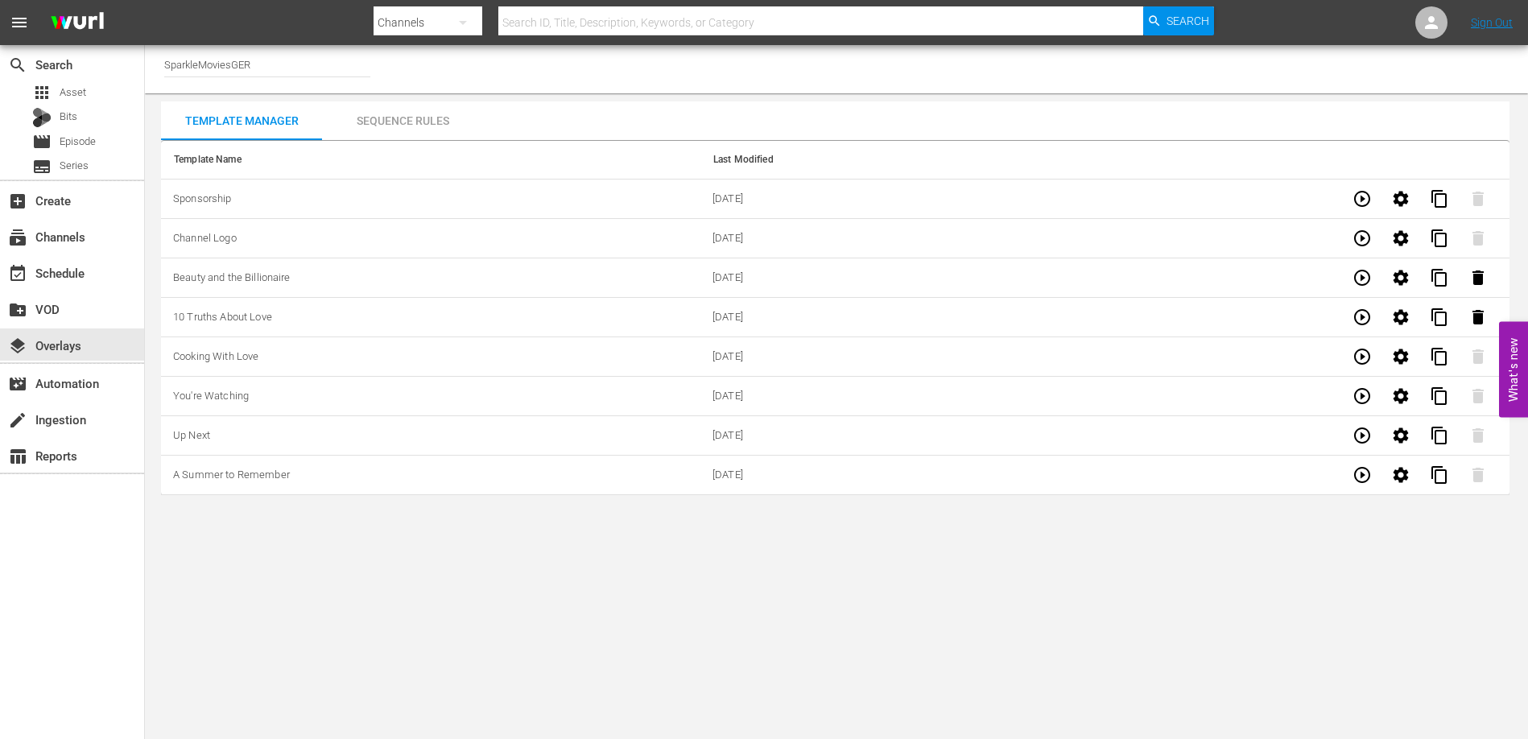
click at [595, 589] on body "menu Search By Channels Search ID, Title, Description, Keywords, or Category Se…" at bounding box center [764, 369] width 1528 height 739
click at [73, 86] on span "Asset" at bounding box center [73, 93] width 27 height 16
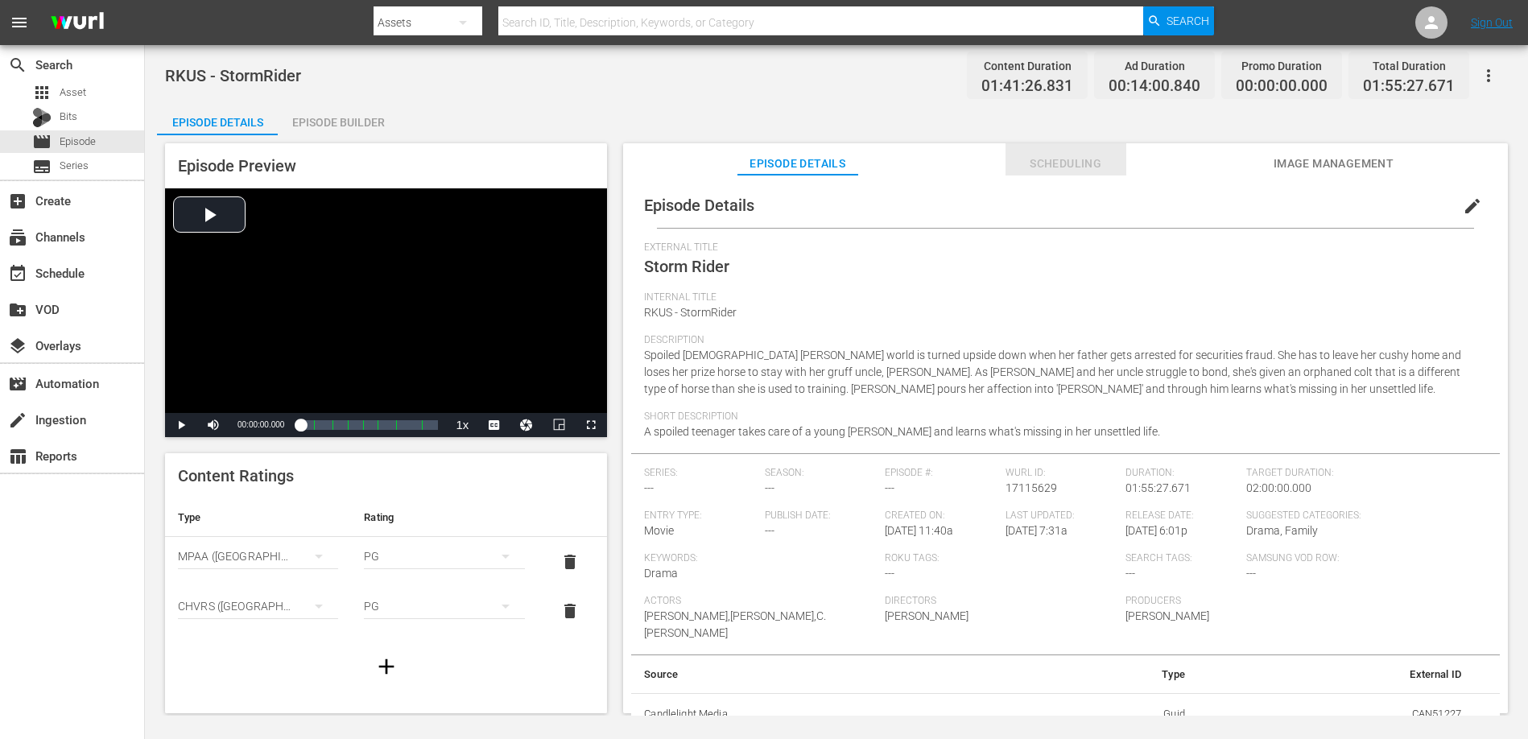
click at [1043, 169] on span "Scheduling" at bounding box center [1065, 164] width 121 height 20
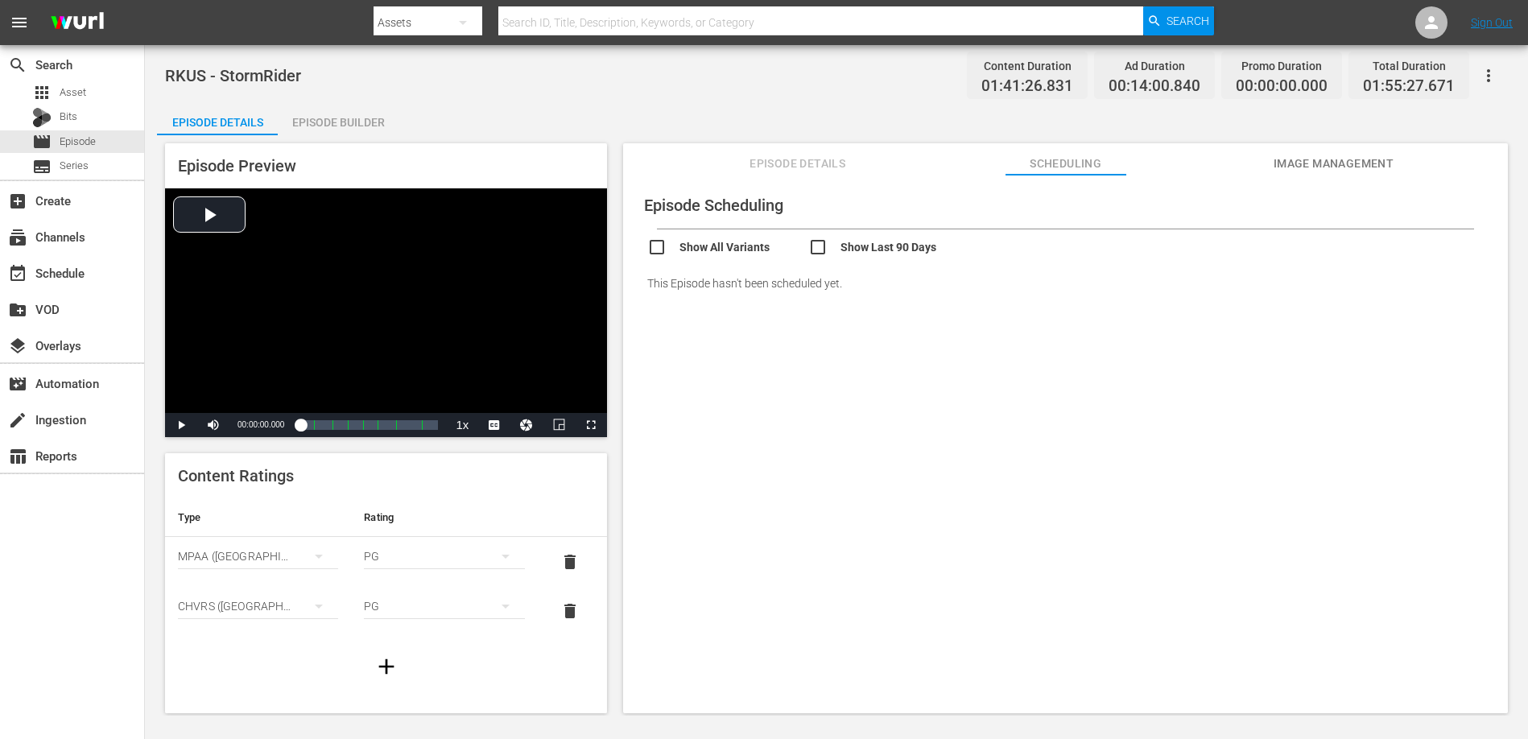
click at [802, 170] on span "Episode Details" at bounding box center [797, 164] width 121 height 20
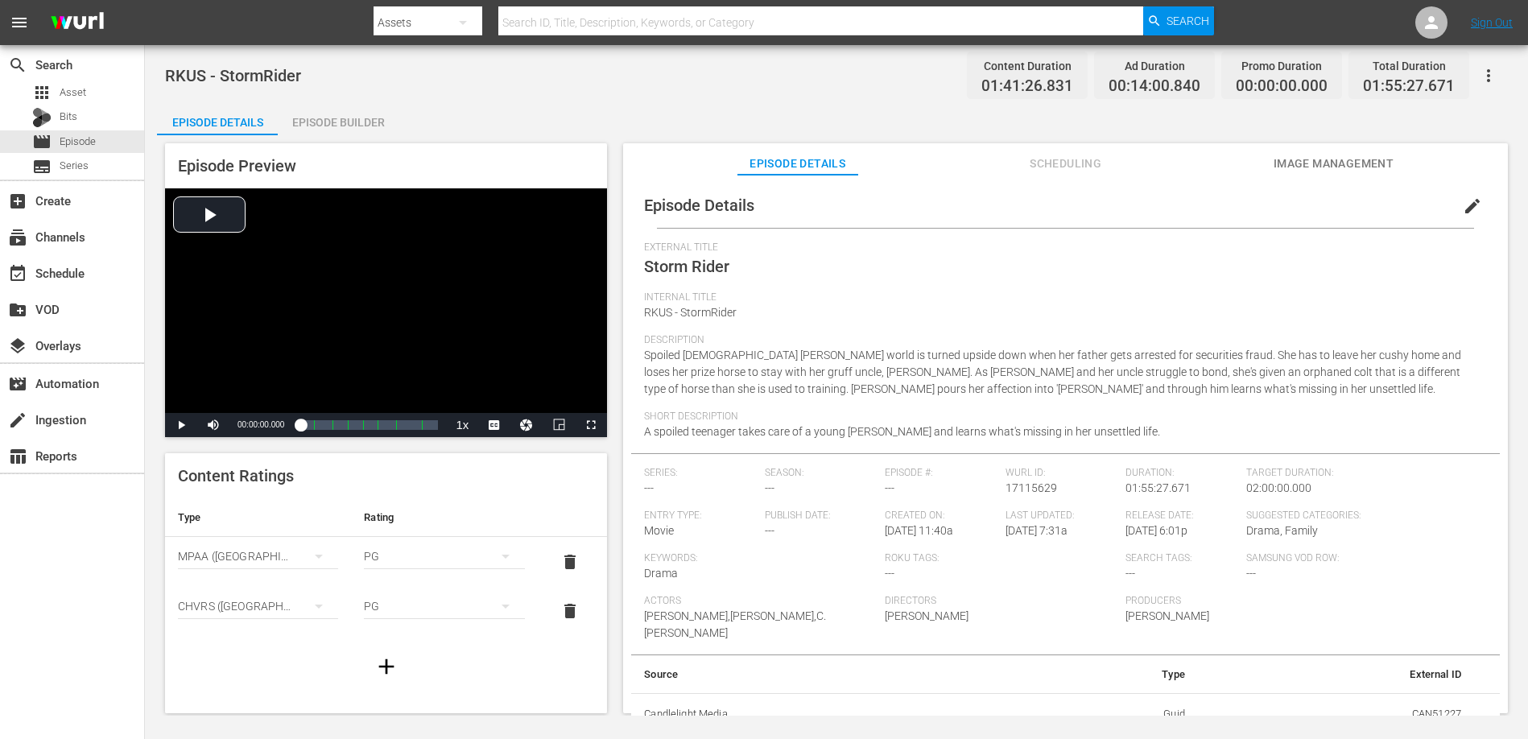
click at [338, 117] on div "Episode Builder" at bounding box center [338, 122] width 121 height 39
